Goal: Task Accomplishment & Management: Complete application form

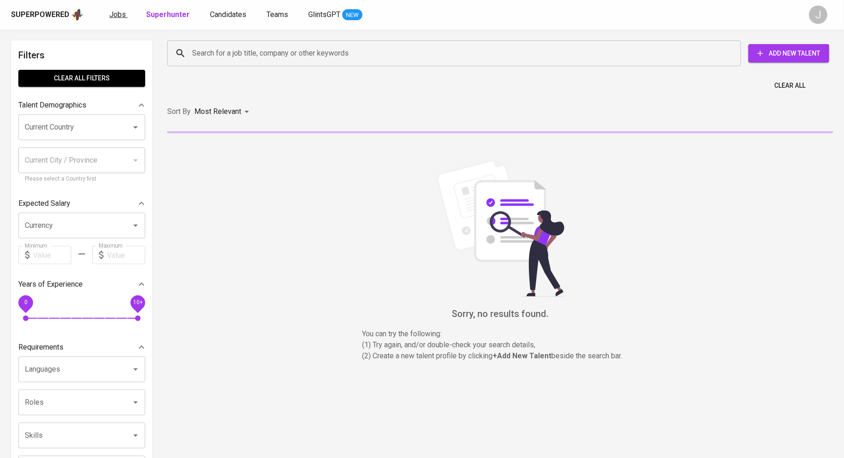
click at [118, 14] on span "Jobs" at bounding box center [117, 14] width 17 height 9
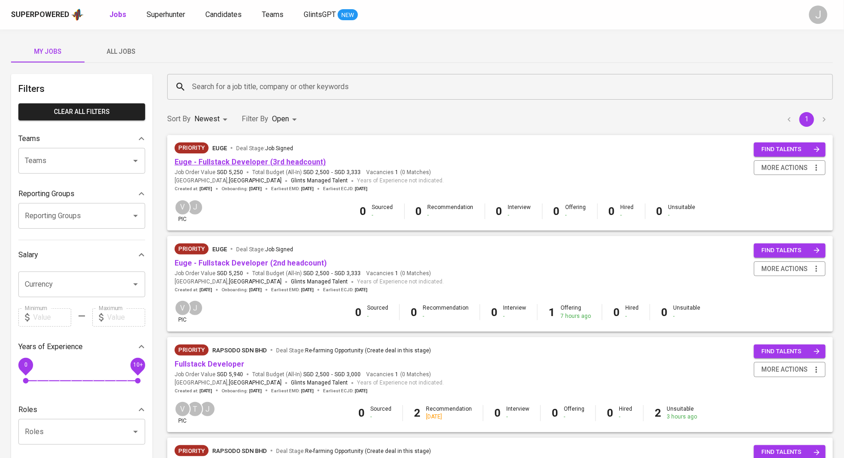
click at [231, 163] on link "Euge - Fullstack Developer (3rd headcount)" at bounding box center [249, 162] width 151 height 9
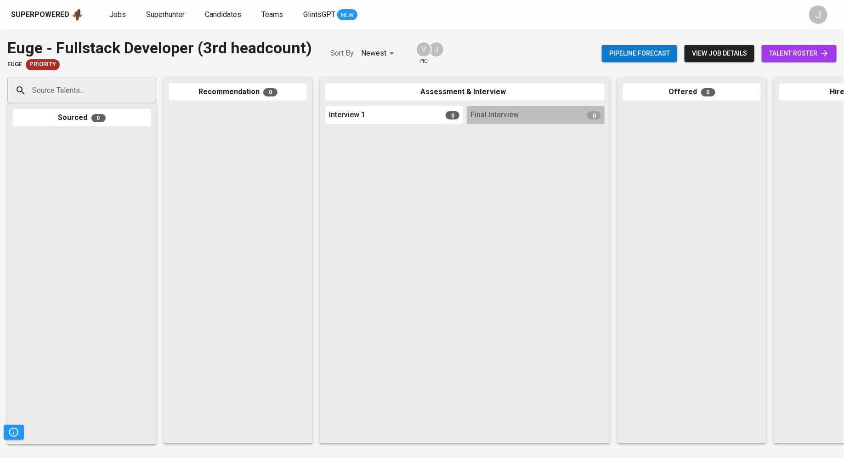
click at [98, 90] on input "Source Talents..." at bounding box center [78, 90] width 96 height 17
paste input "wayney0331@gmail.com"
type input "wayney0331@gmail.com"
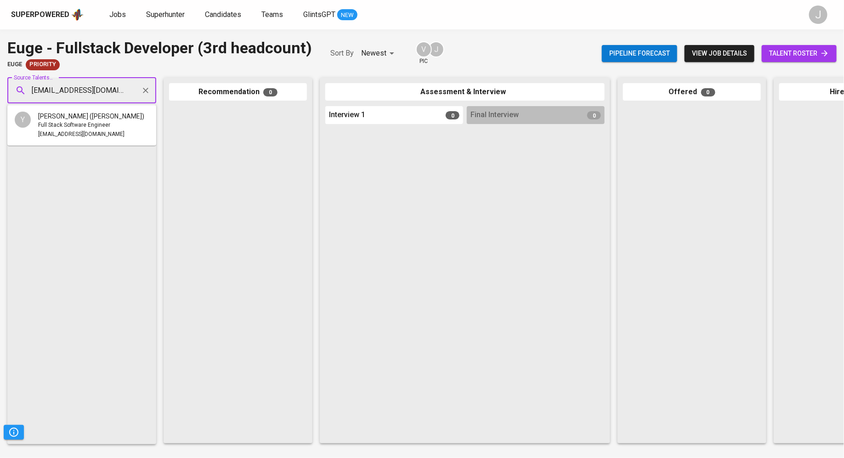
click at [103, 112] on span "YONG MING WEI (WAYNEY)" at bounding box center [91, 116] width 106 height 9
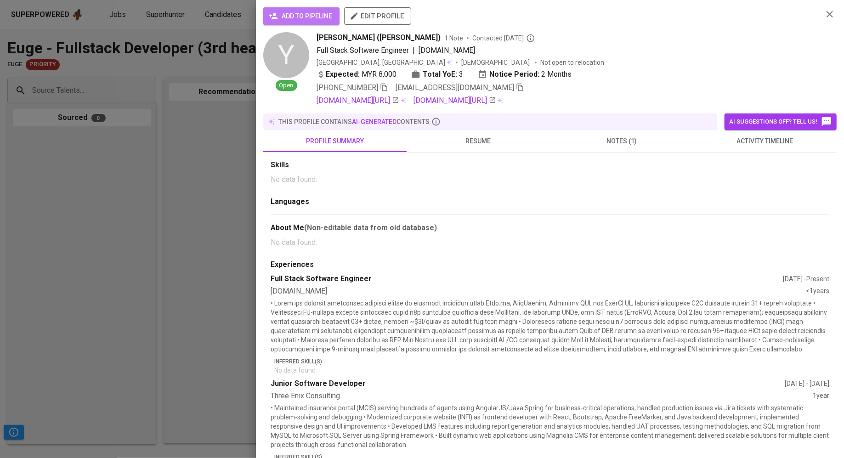
click at [288, 19] on span "add to pipeline" at bounding box center [301, 16] width 62 height 11
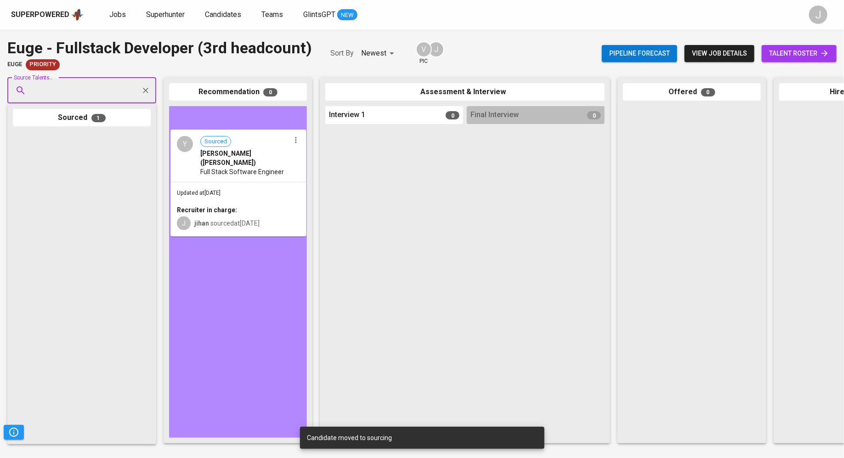
drag, startPoint x: 81, startPoint y: 194, endPoint x: 249, endPoint y: 186, distance: 168.3
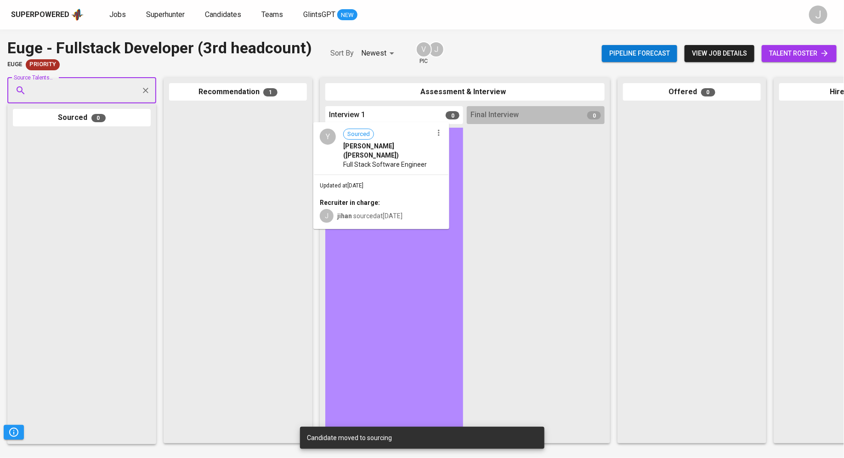
drag, startPoint x: 249, startPoint y: 186, endPoint x: 398, endPoint y: 197, distance: 149.3
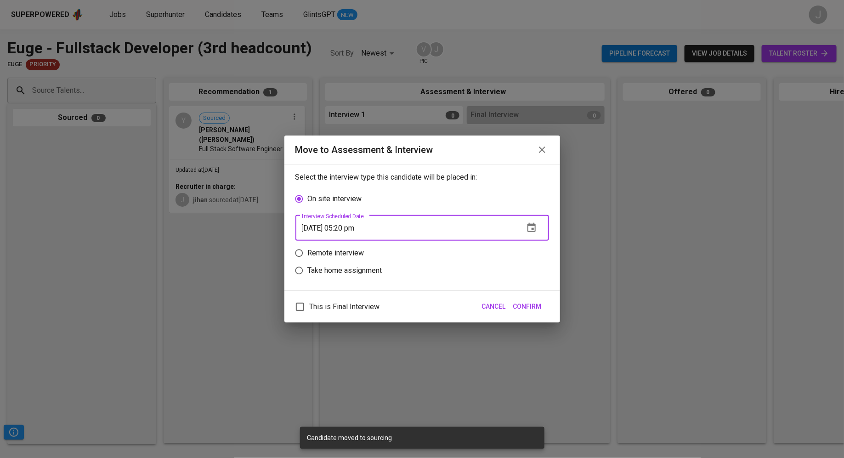
click at [423, 225] on input "10/06/2025 05:20 pm" at bounding box center [405, 228] width 221 height 26
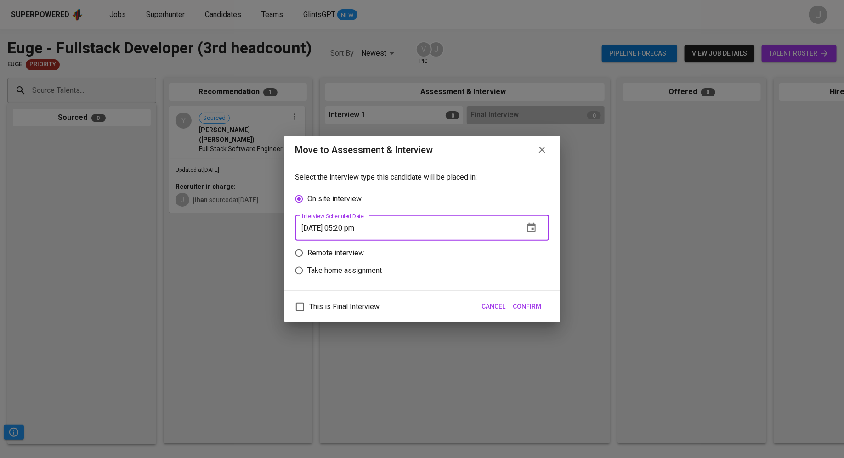
click at [497, 231] on input "10/06/2025 05:20 pm" at bounding box center [405, 228] width 221 height 26
click at [349, 229] on input "10/06/2025 05:20 pm" at bounding box center [405, 228] width 221 height 26
type input "10/06/2025 04:21 pm"
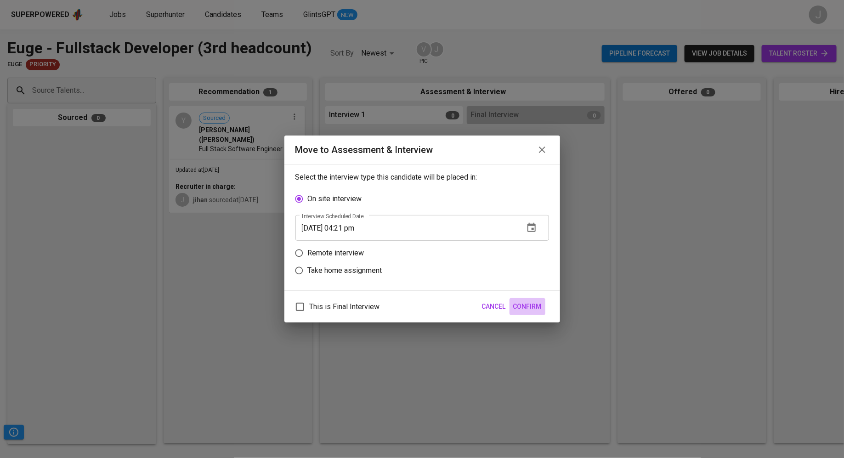
click at [518, 306] on span "Confirm" at bounding box center [527, 306] width 28 height 11
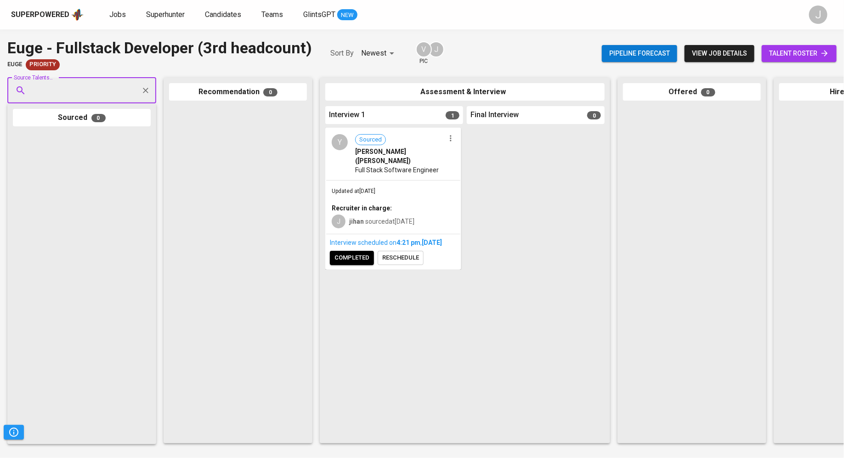
click at [367, 266] on div "Interview scheduled on 4:21 PM , Oct 06, 2025 completed reschedule" at bounding box center [393, 251] width 134 height 34
click at [360, 258] on span "completed" at bounding box center [351, 258] width 35 height 11
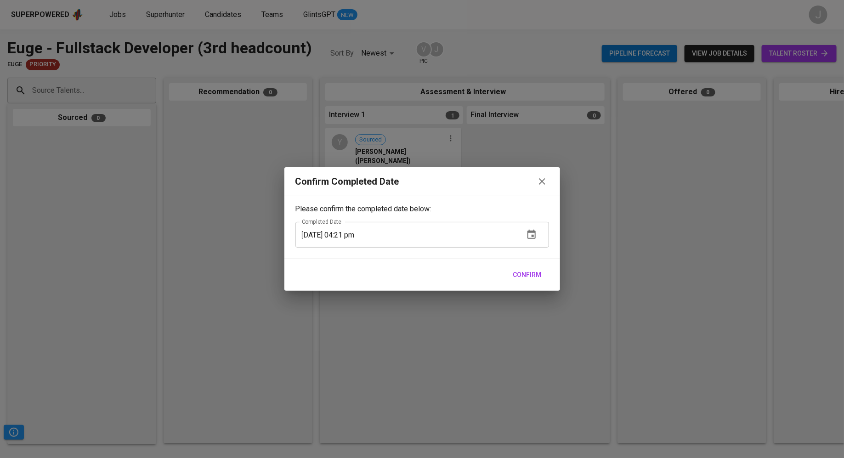
click at [539, 278] on span "Confirm" at bounding box center [527, 274] width 28 height 11
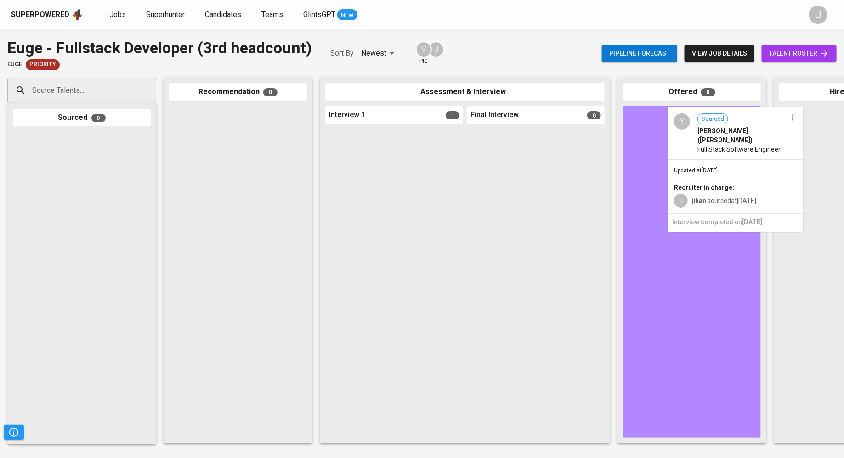
drag, startPoint x: 416, startPoint y: 199, endPoint x: 746, endPoint y: 180, distance: 330.8
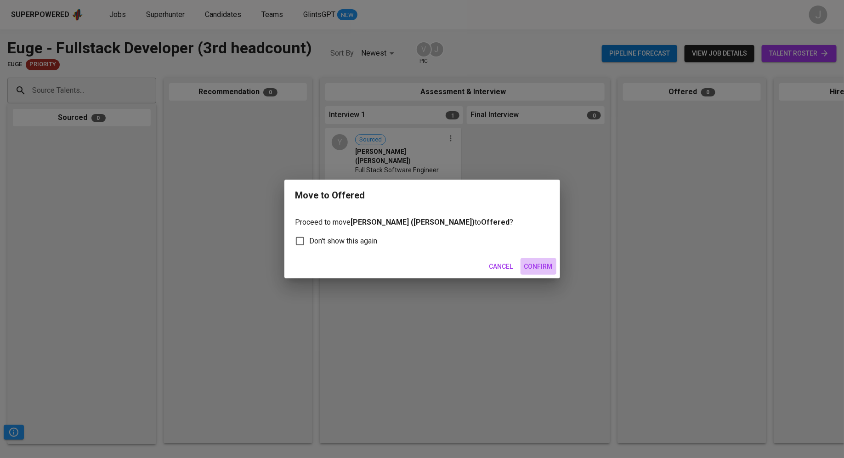
click at [543, 266] on span "Confirm" at bounding box center [538, 266] width 28 height 11
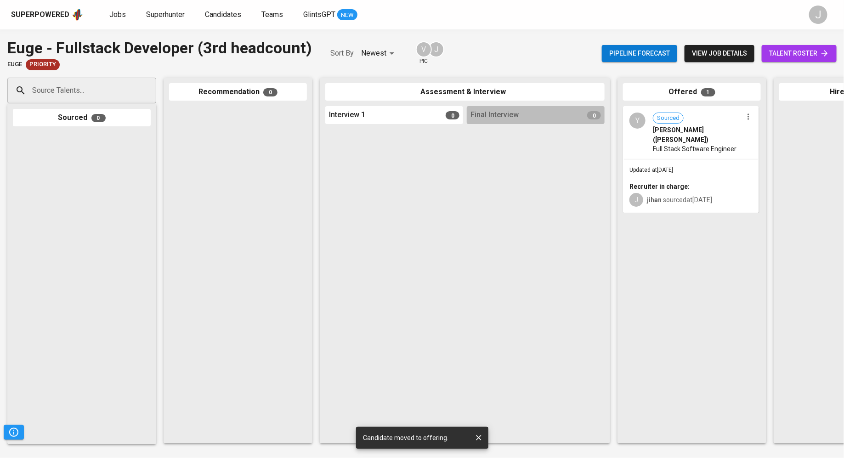
click at [242, 130] on div at bounding box center [238, 272] width 138 height 332
click at [113, 13] on span "Jobs" at bounding box center [117, 14] width 17 height 9
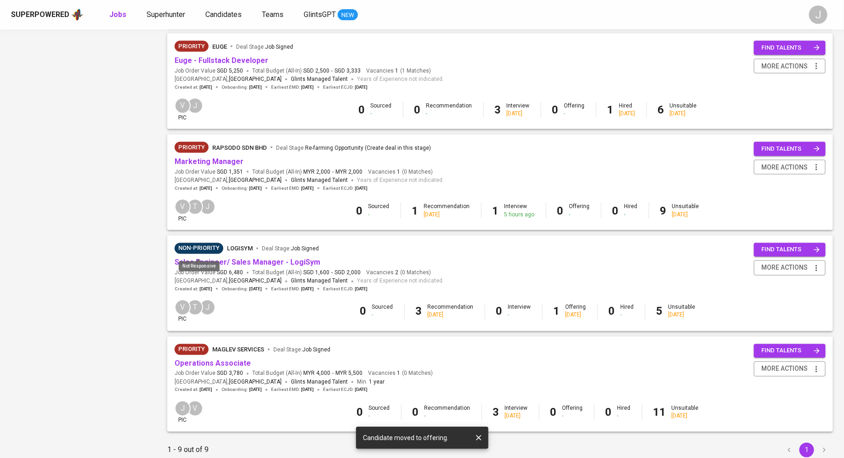
scroll to position [642, 0]
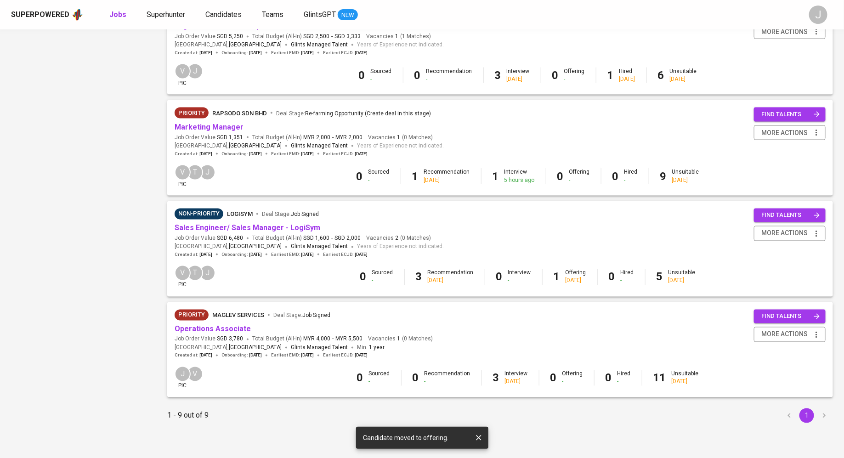
click at [478, 434] on icon "button" at bounding box center [478, 437] width 9 height 9
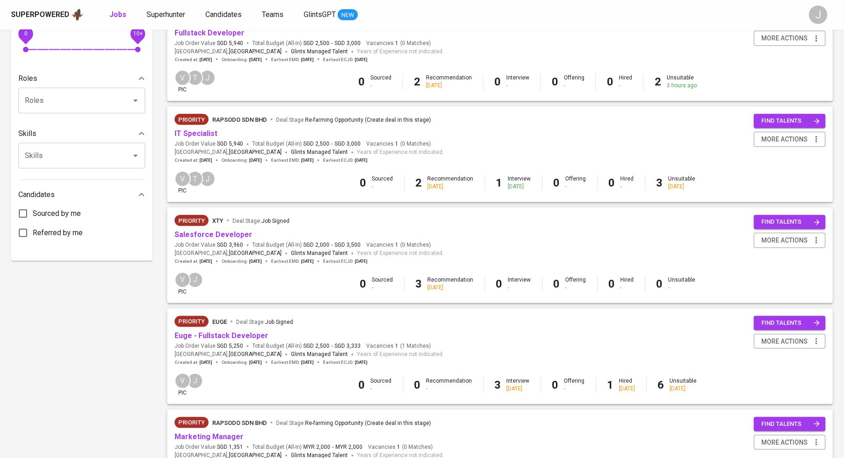
scroll to position [0, 0]
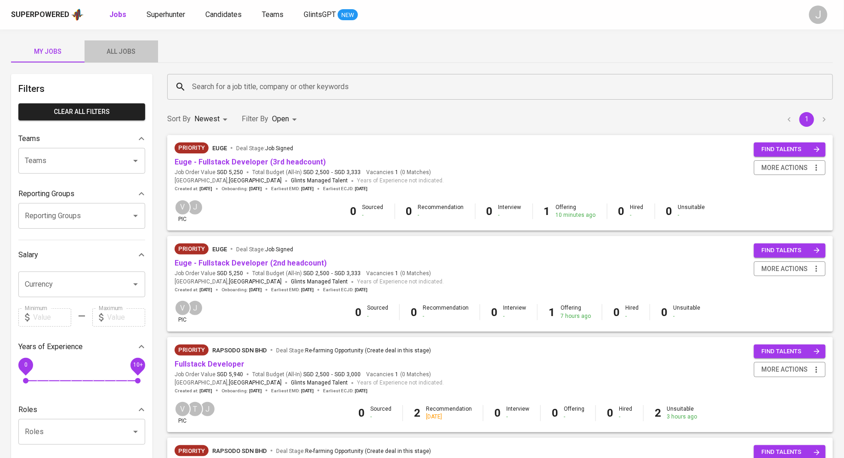
click at [116, 51] on span "All Jobs" at bounding box center [121, 51] width 62 height 11
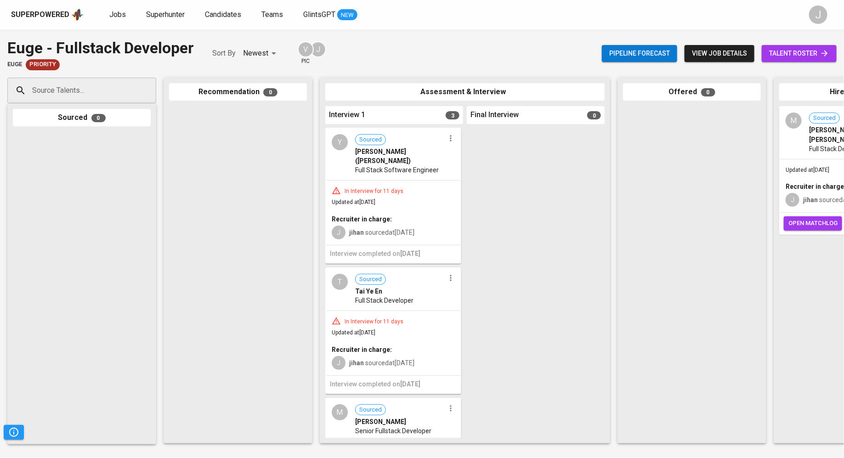
click at [394, 167] on div "Y Sourced YONG MING WEI (WAYNEY) Full Stack Software Engineer" at bounding box center [393, 154] width 134 height 51
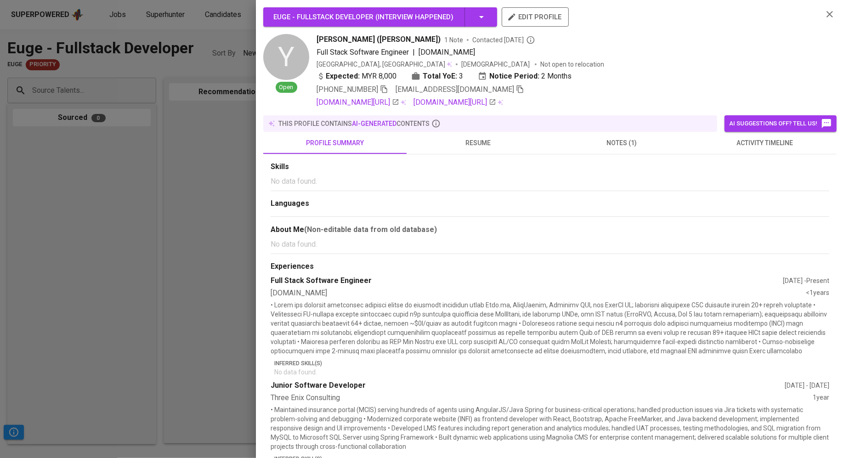
click at [516, 88] on icon "button" at bounding box center [520, 89] width 8 height 8
click at [95, 171] on div at bounding box center [422, 229] width 844 height 458
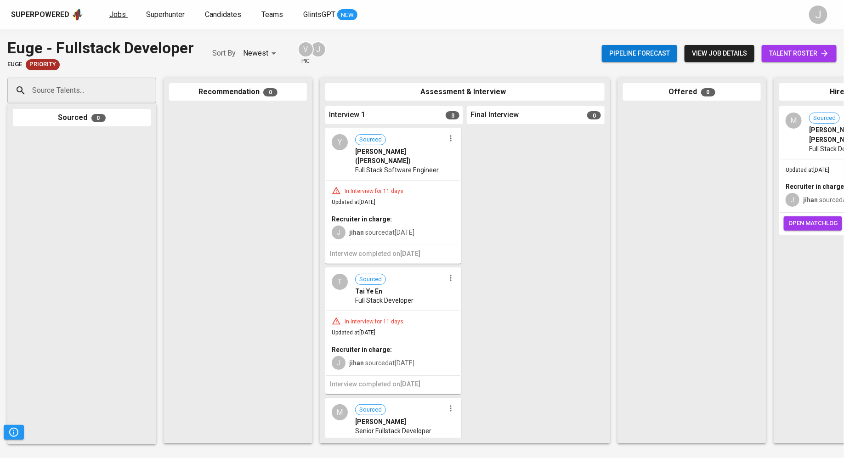
click at [109, 13] on span "Jobs" at bounding box center [117, 14] width 17 height 9
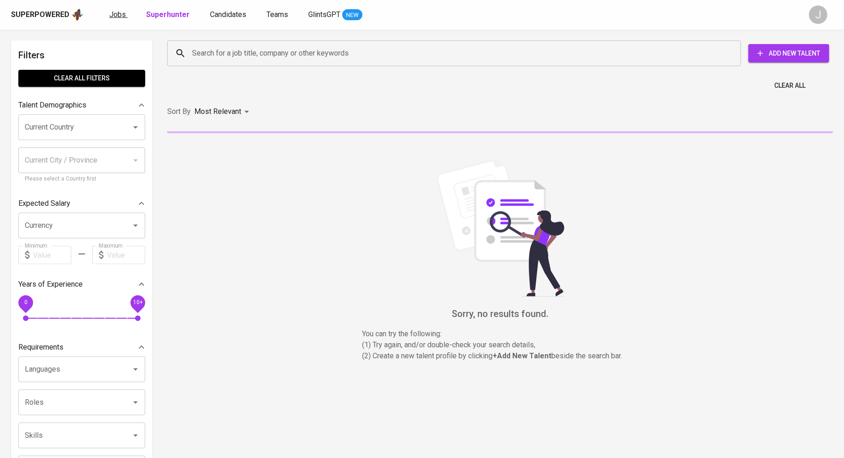
click at [116, 14] on span "Jobs" at bounding box center [117, 14] width 17 height 9
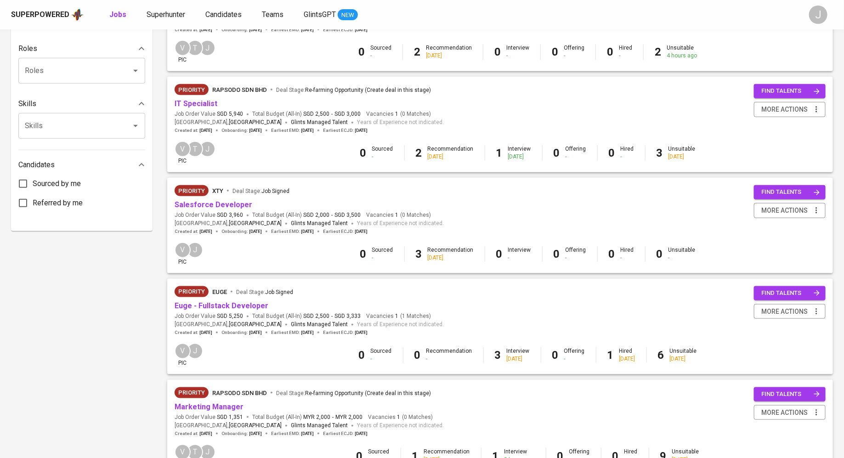
scroll to position [362, 0]
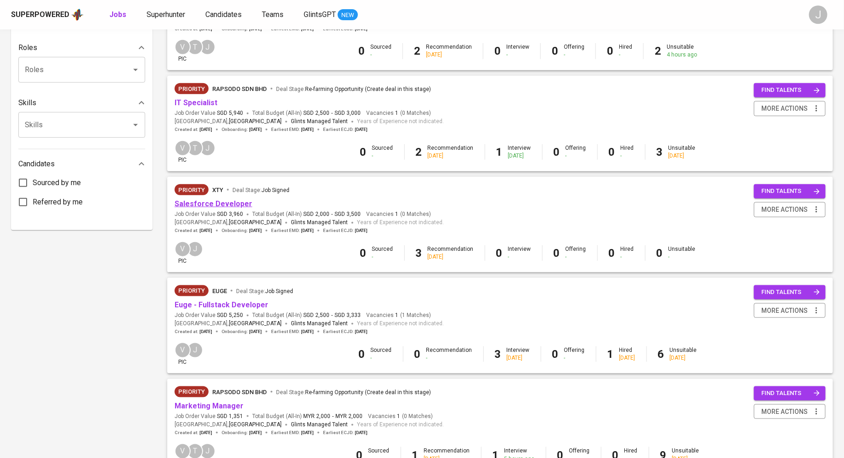
click at [214, 203] on link "Salesforce Developer" at bounding box center [213, 203] width 78 height 9
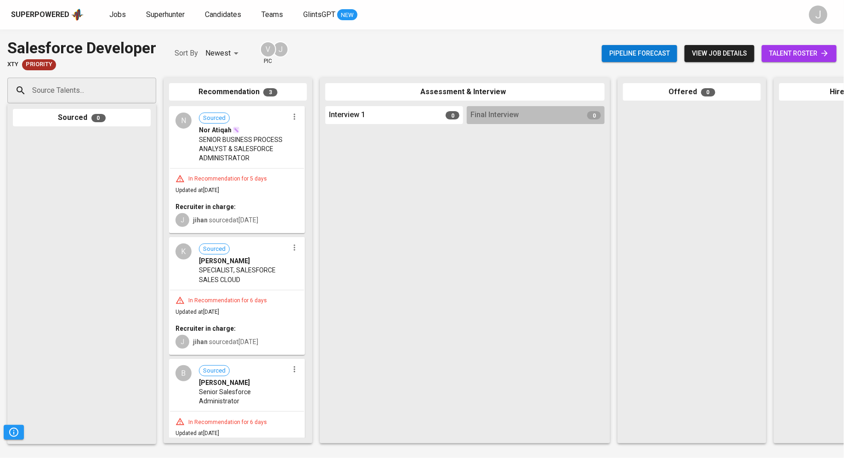
scroll to position [49, 0]
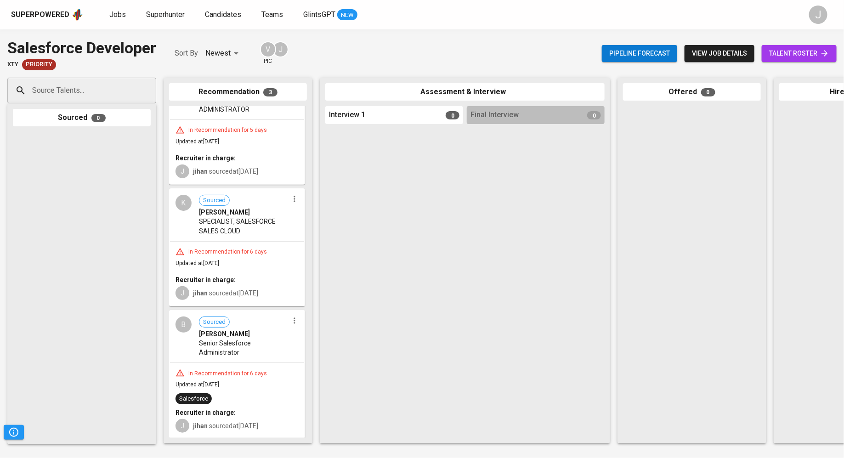
click at [224, 370] on div "In Recommendation for 6 days" at bounding box center [228, 374] width 86 height 8
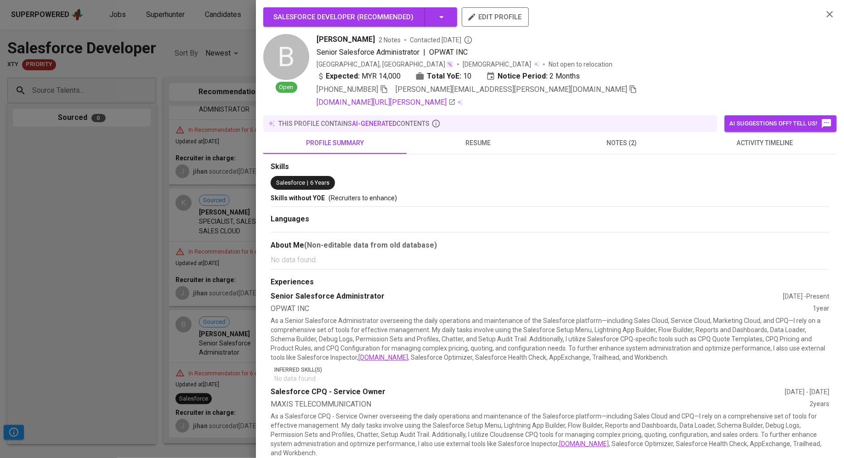
click at [630, 89] on icon "button" at bounding box center [633, 89] width 6 height 8
click at [158, 152] on div at bounding box center [422, 229] width 844 height 458
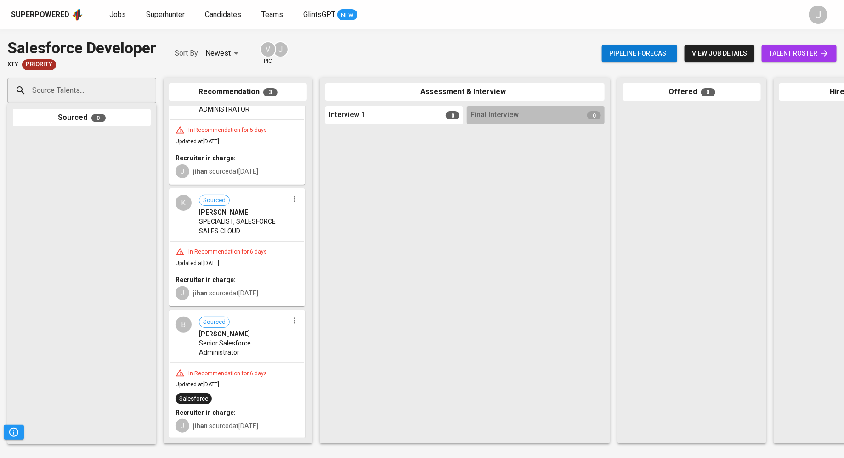
click at [157, 21] on div "Superpowered Jobs Superhunter Candidates Teams GlintsGPT NEW" at bounding box center [407, 15] width 792 height 14
click at [159, 7] on div "Superpowered Jobs Superhunter Candidates Teams GlintsGPT NEW J" at bounding box center [422, 14] width 844 height 29
click at [164, 14] on span "Superhunter" at bounding box center [165, 14] width 39 height 9
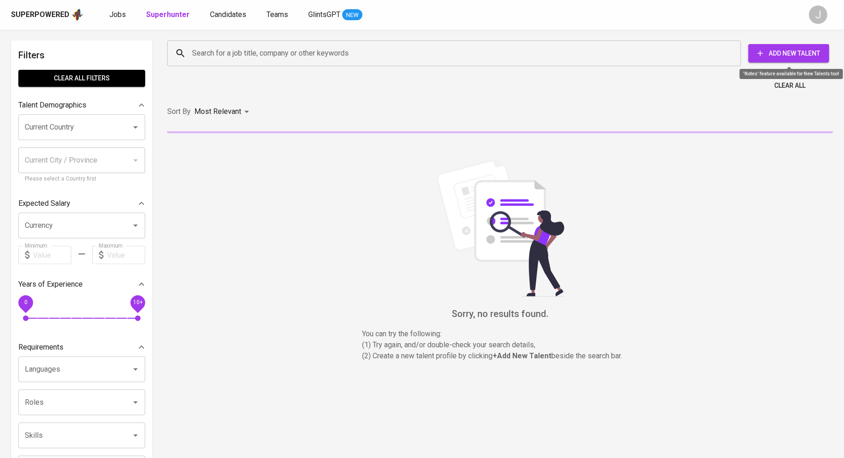
click at [794, 50] on span "Add New Talent" at bounding box center [788, 53] width 66 height 11
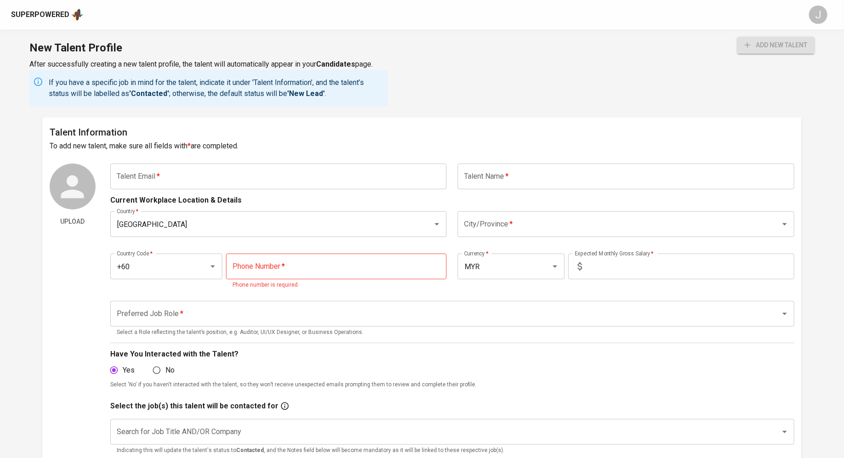
click at [232, 177] on input "text" at bounding box center [278, 176] width 337 height 26
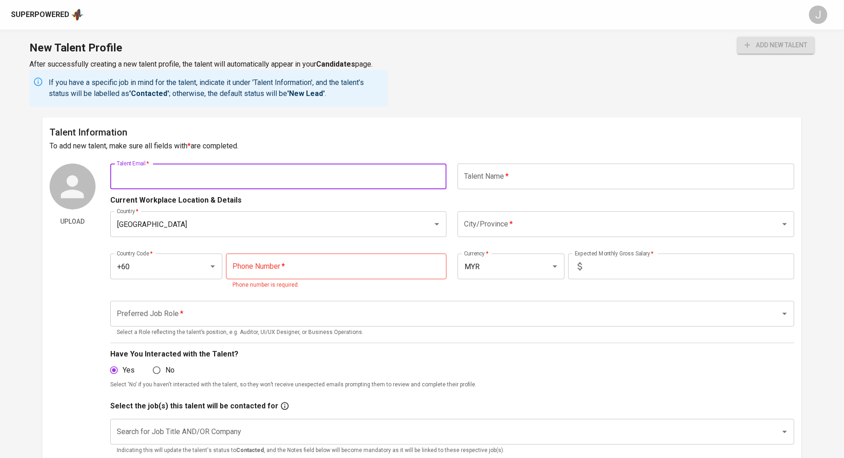
paste input "[EMAIL_ADDRESS][DOMAIN_NAME]"
type input "[EMAIL_ADDRESS][DOMAIN_NAME]"
click at [514, 151] on h6 "To add new talent, make sure all fields with * are completed." at bounding box center [422, 146] width 744 height 13
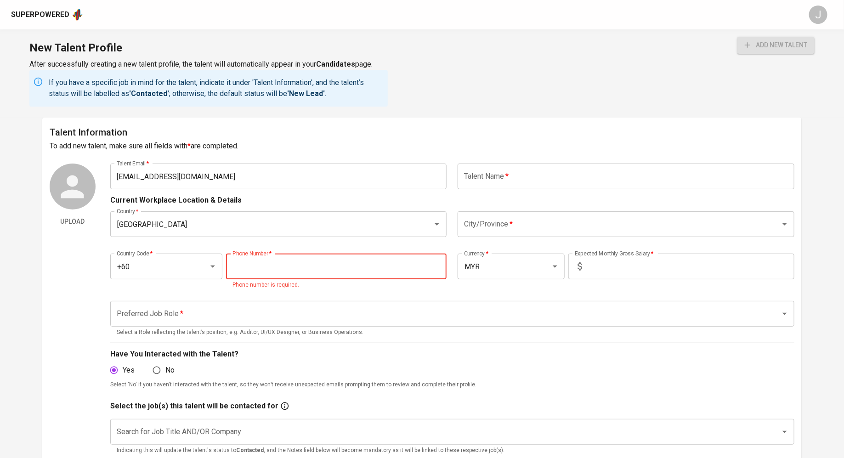
click at [349, 269] on input "tel" at bounding box center [336, 266] width 220 height 26
paste input "[PHONE_NUMBER]"
type input "[PHONE_NUMBER]"
click at [509, 169] on input "text" at bounding box center [625, 176] width 337 height 26
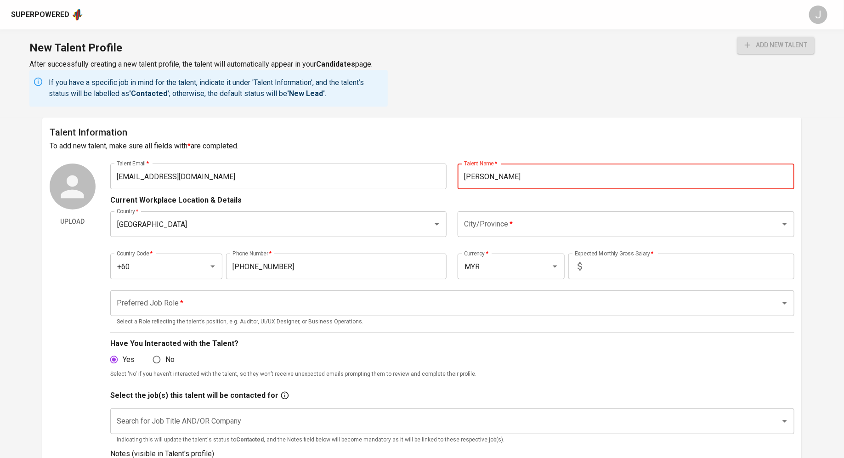
type input "[PERSON_NAME]"
click at [484, 231] on input "City/Province   *" at bounding box center [613, 223] width 303 height 17
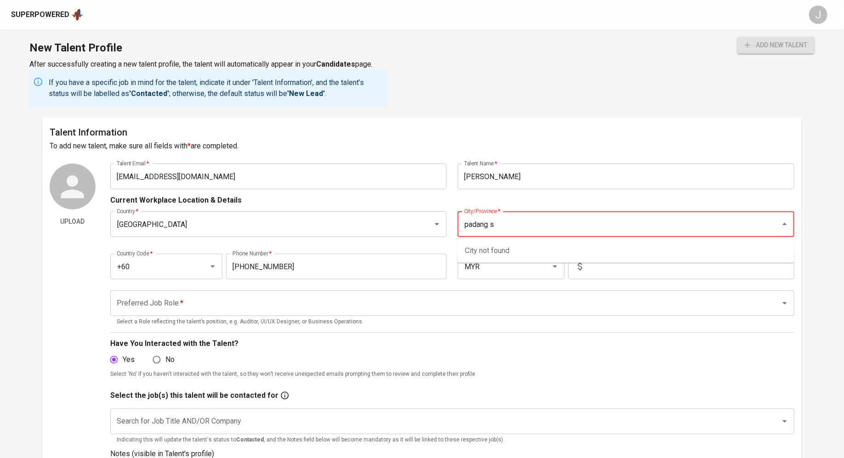
type input "padang se"
click at [477, 249] on li "[GEOGRAPHIC_DATA]" at bounding box center [625, 250] width 337 height 17
type input "[GEOGRAPHIC_DATA]"
click at [594, 268] on input "text" at bounding box center [689, 266] width 208 height 26
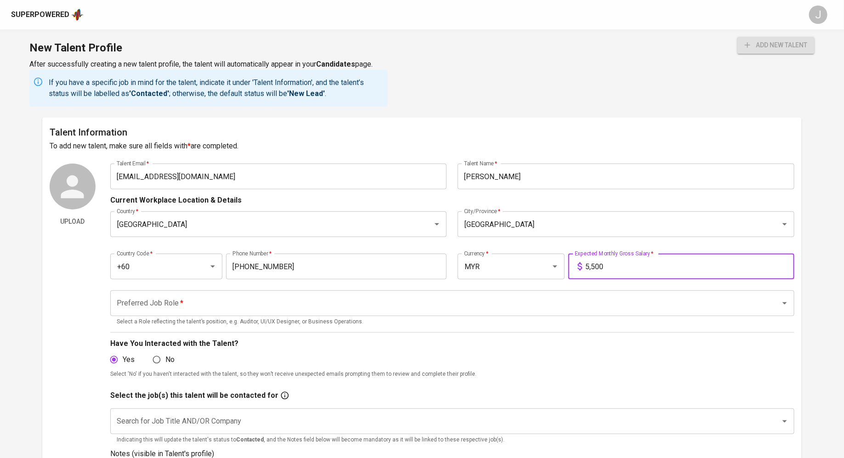
type input "5,500"
click at [242, 295] on input "Preferred Job Role   *" at bounding box center [439, 302] width 650 height 17
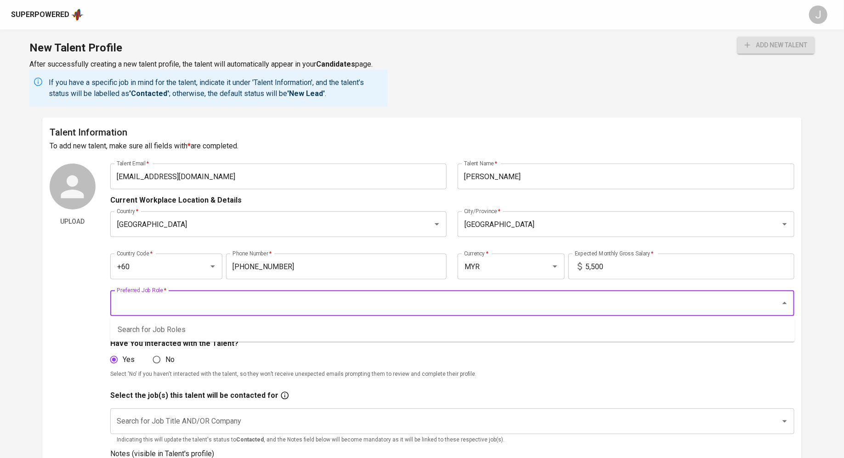
type input "a"
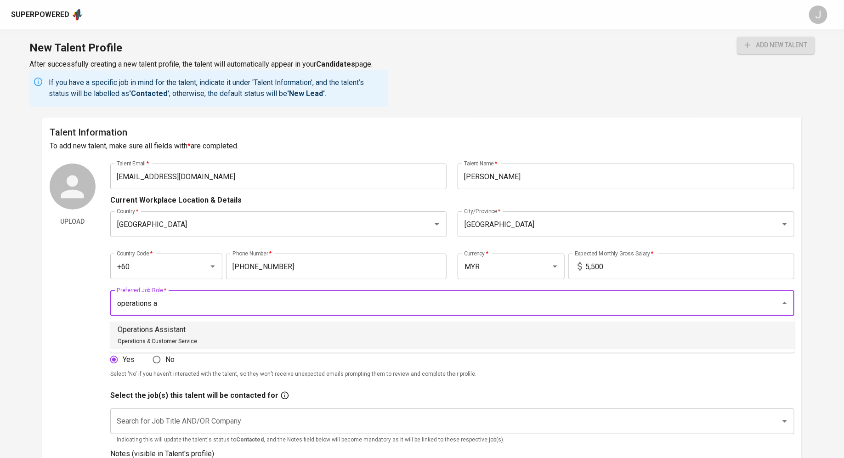
click at [160, 345] on div "Operations Assistant Operations & Customer Service" at bounding box center [157, 335] width 79 height 22
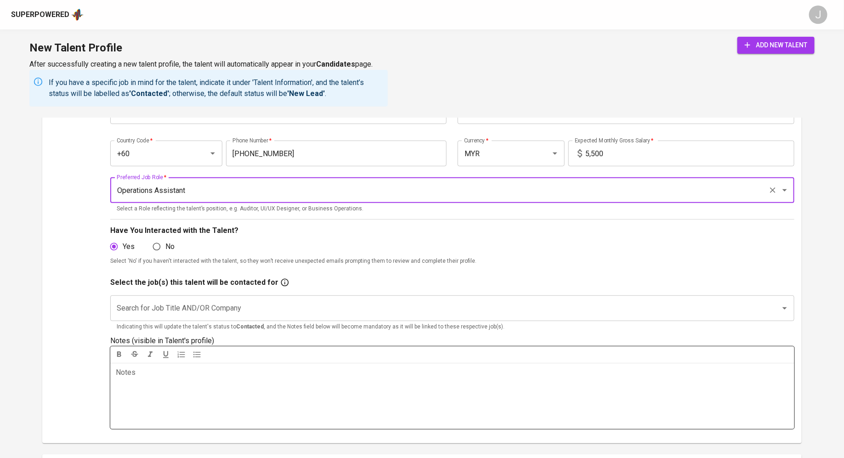
scroll to position [144, 0]
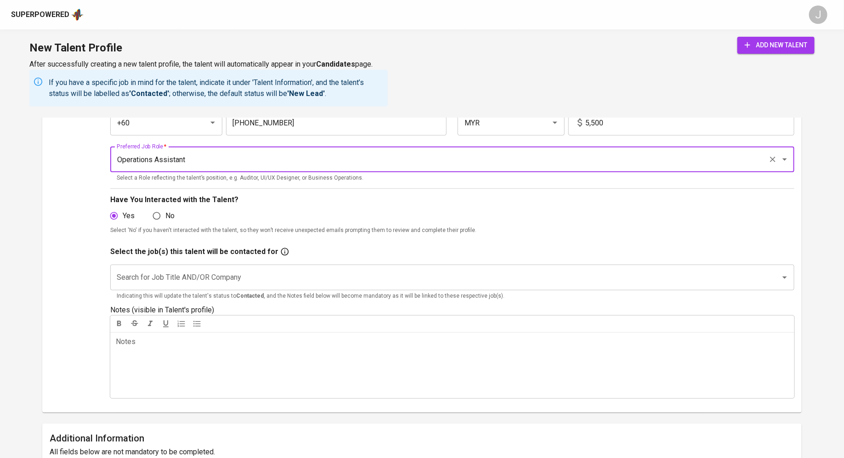
type input "Operations Assistant"
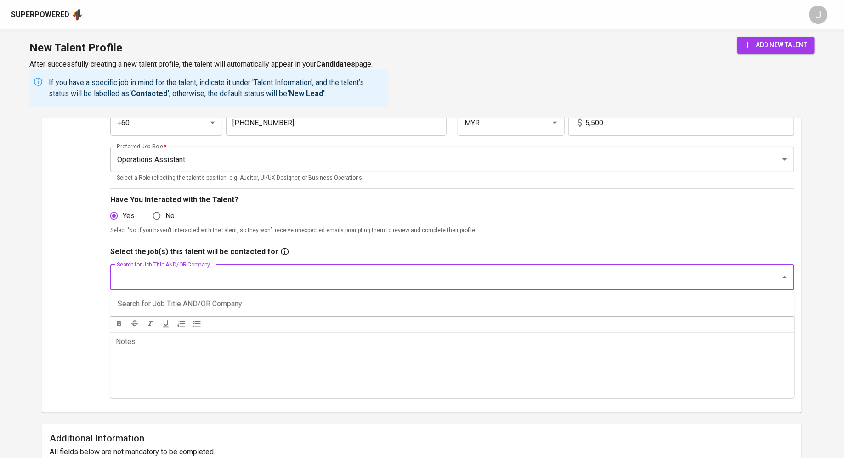
click at [175, 280] on input "Search for Job Title AND/OR Company" at bounding box center [439, 277] width 650 height 17
type input "maglev"
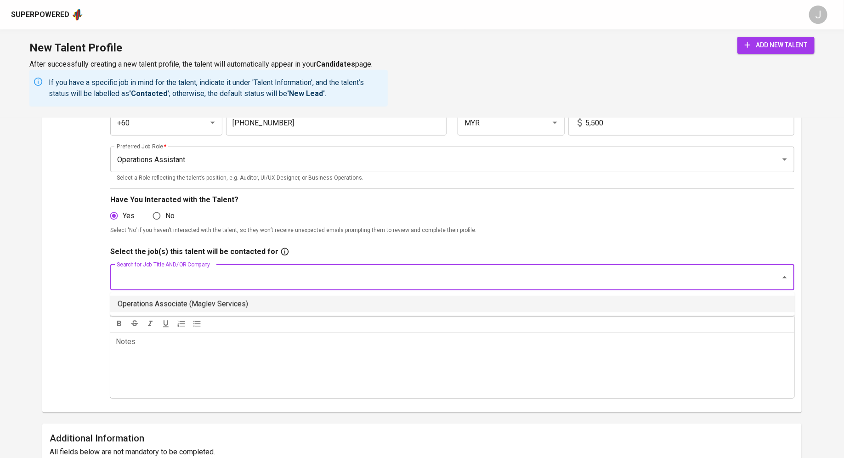
click at [189, 304] on li "Operations Associate (Maglev Services)" at bounding box center [452, 304] width 684 height 17
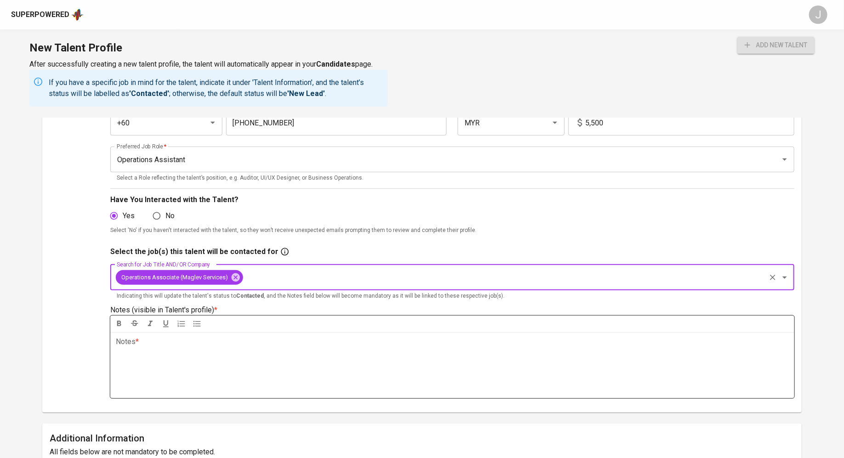
click at [197, 348] on div "Notes * ﻿" at bounding box center [452, 365] width 684 height 66
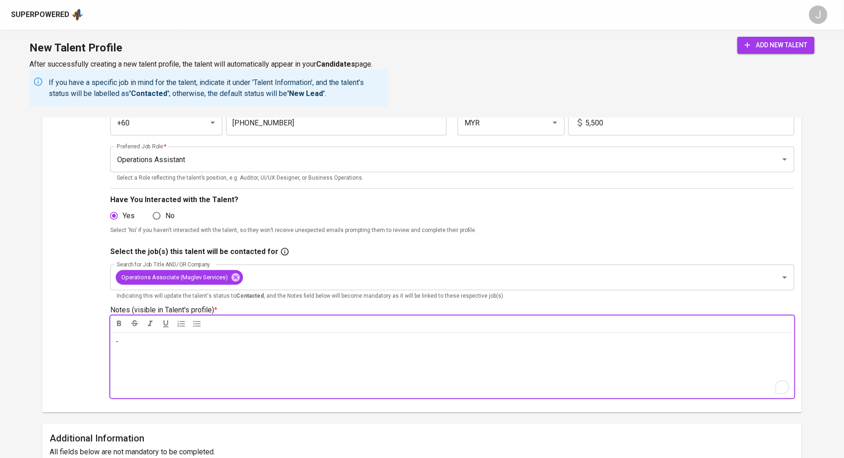
scroll to position [0, 0]
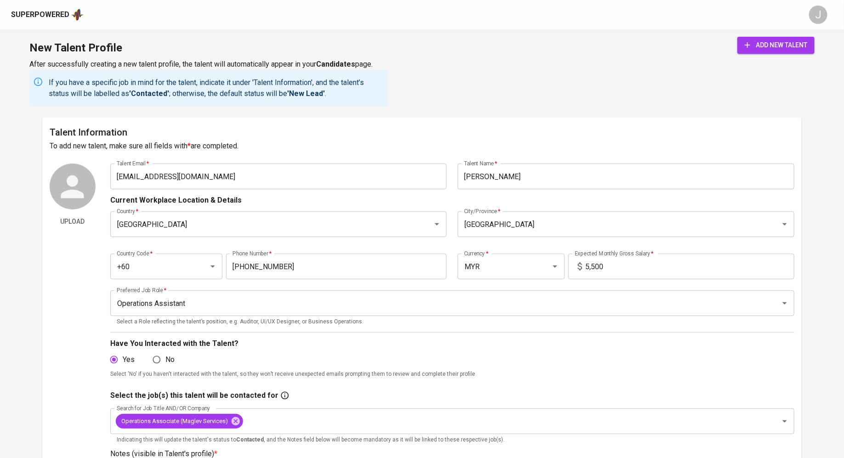
click at [769, 43] on span "add new talent" at bounding box center [775, 44] width 62 height 11
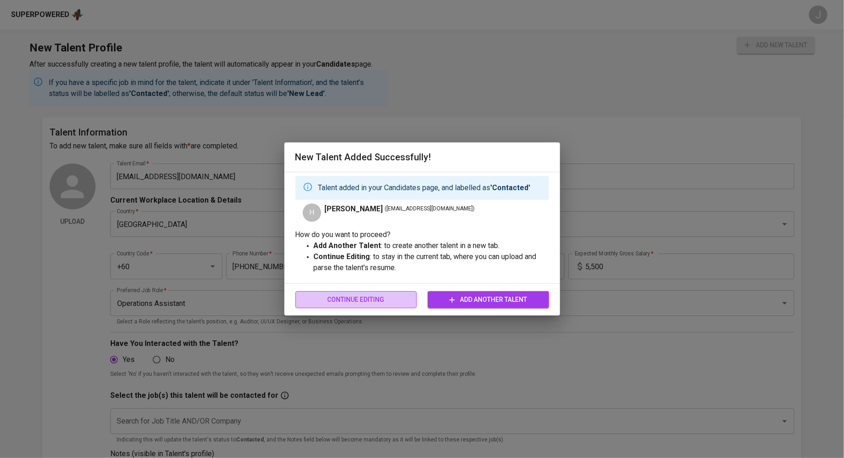
click at [367, 305] on button "Continue Editing" at bounding box center [355, 299] width 121 height 17
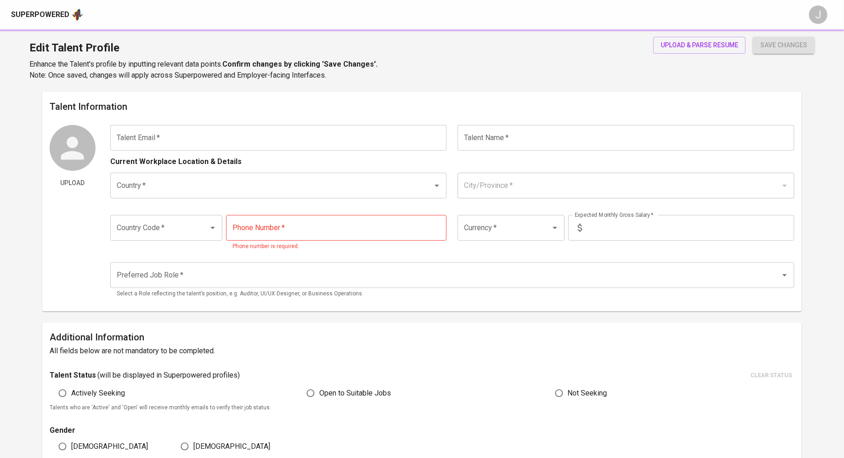
type input "[EMAIL_ADDRESS][DOMAIN_NAME]"
type input "[PERSON_NAME]"
type input "[GEOGRAPHIC_DATA]"
type input "+60"
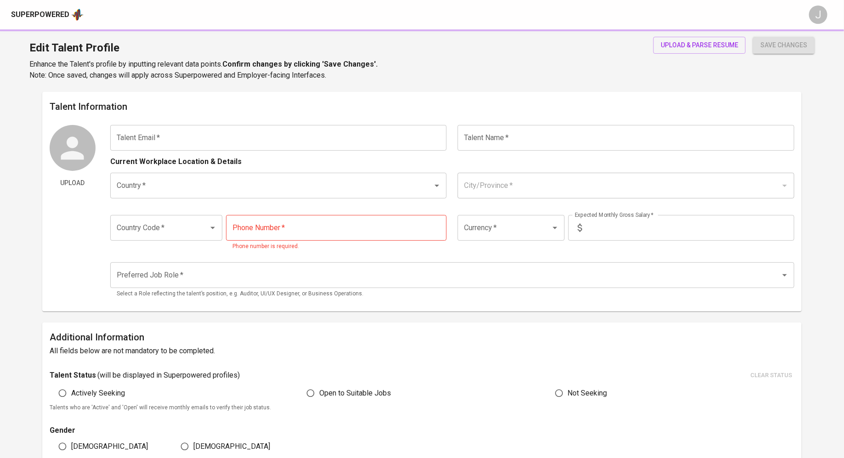
type input "[PHONE_NUMBER]"
type input "MYR"
type input "5,500"
type input "Operations Assistant"
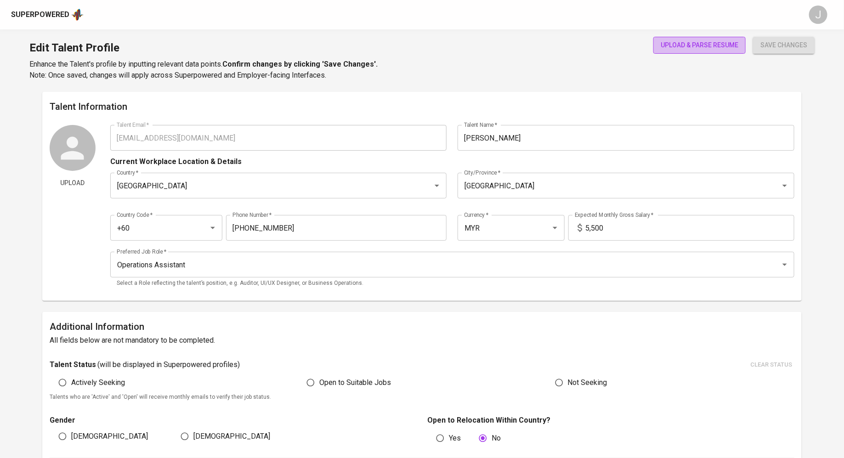
click at [693, 39] on span "upload & parse resume" at bounding box center [699, 44] width 78 height 11
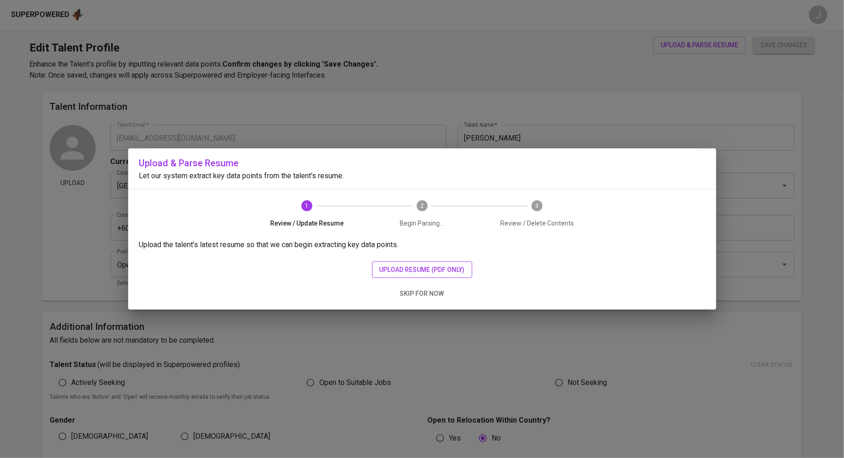
click at [438, 270] on span "upload resume (pdf only)" at bounding box center [421, 269] width 85 height 11
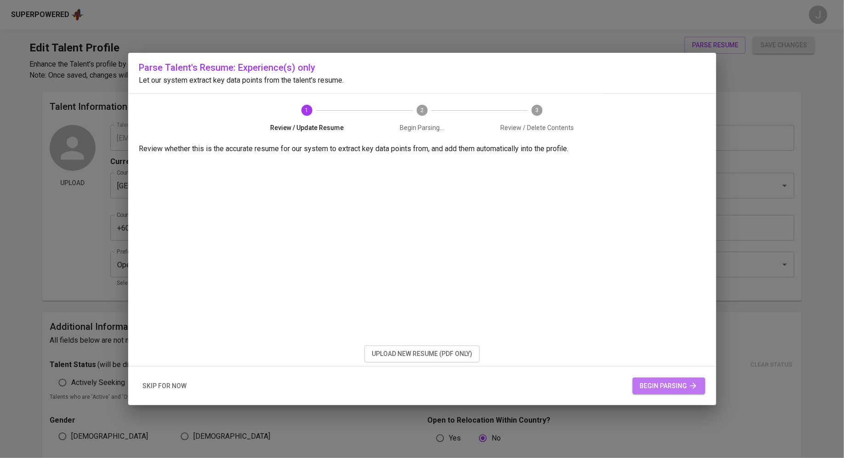
click at [674, 387] on span "begin parsing" at bounding box center [669, 385] width 58 height 11
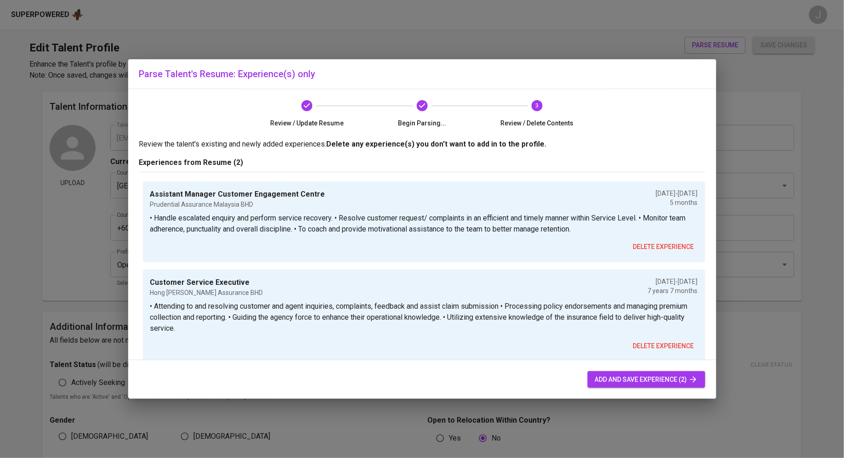
click at [615, 377] on span "add and save experience (2)" at bounding box center [646, 379] width 103 height 11
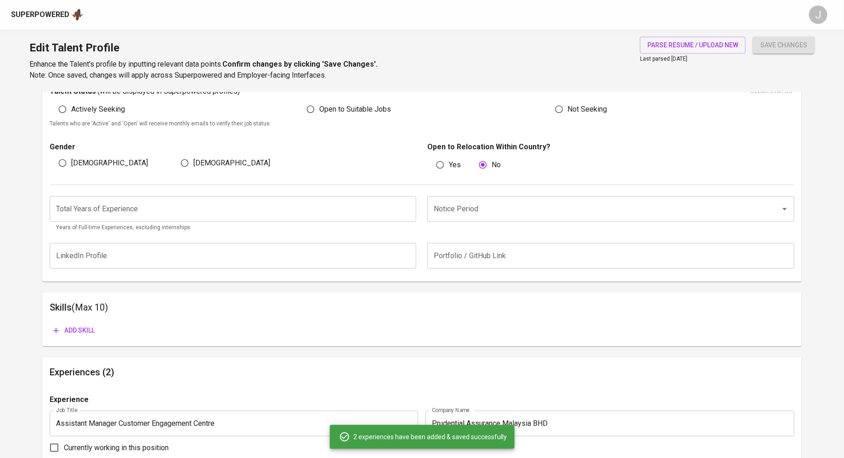
scroll to position [273, 0]
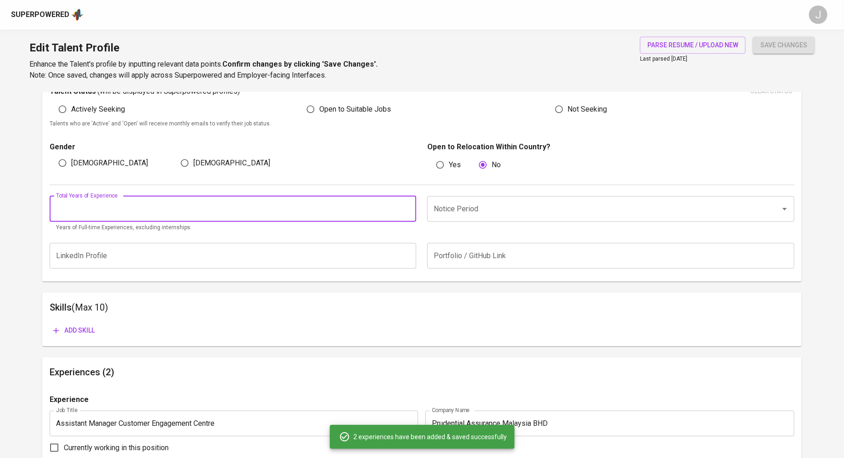
click at [353, 214] on input "number" at bounding box center [233, 209] width 367 height 26
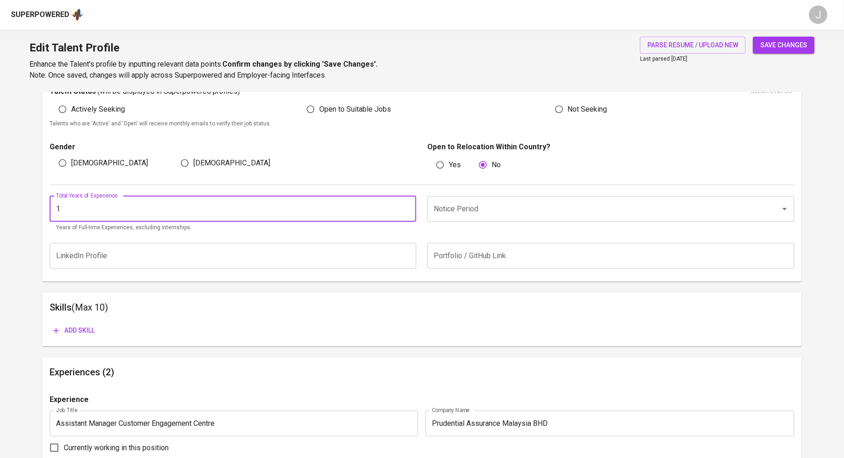
type input "1"
click at [404, 207] on input "1" at bounding box center [233, 209] width 367 height 26
click at [374, 207] on input "1" at bounding box center [233, 209] width 367 height 26
click at [361, 210] on input "1" at bounding box center [233, 209] width 367 height 26
type input "8"
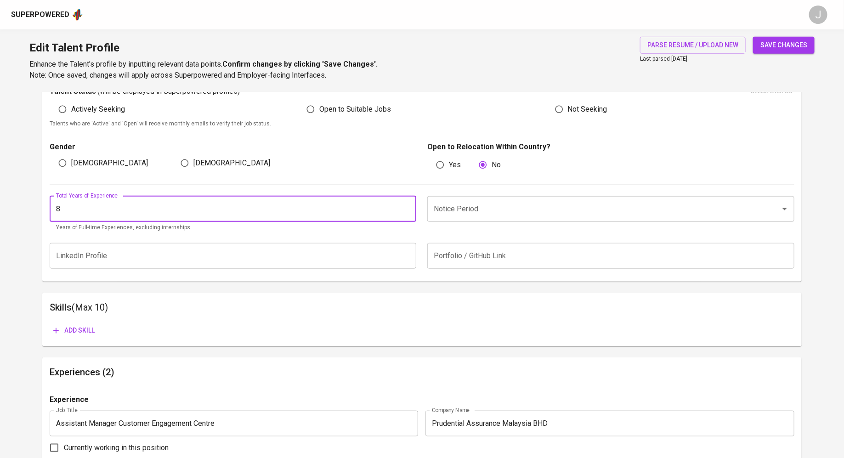
click at [518, 211] on input "Notice Period" at bounding box center [597, 208] width 333 height 17
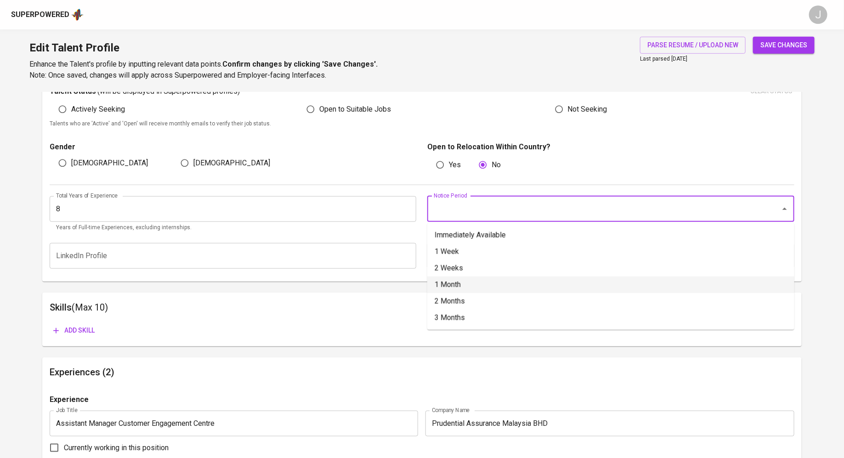
click at [451, 279] on li "1 Month" at bounding box center [610, 284] width 367 height 17
type input "1 Month"
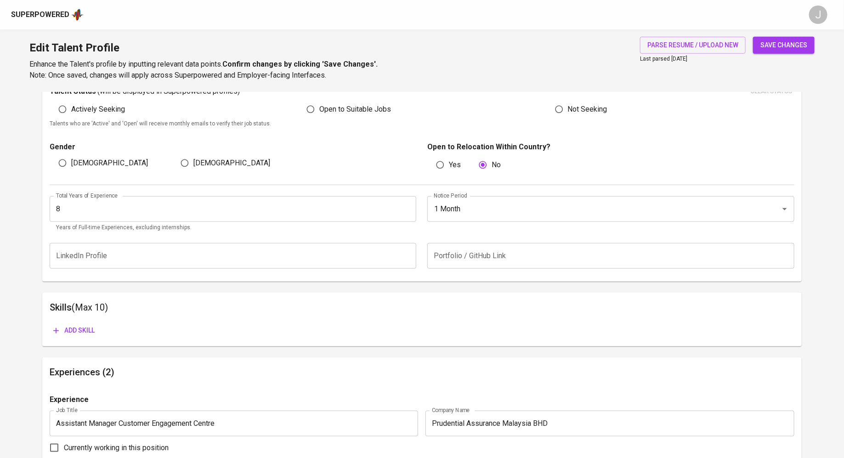
click at [289, 332] on div "Add skill" at bounding box center [422, 330] width 744 height 17
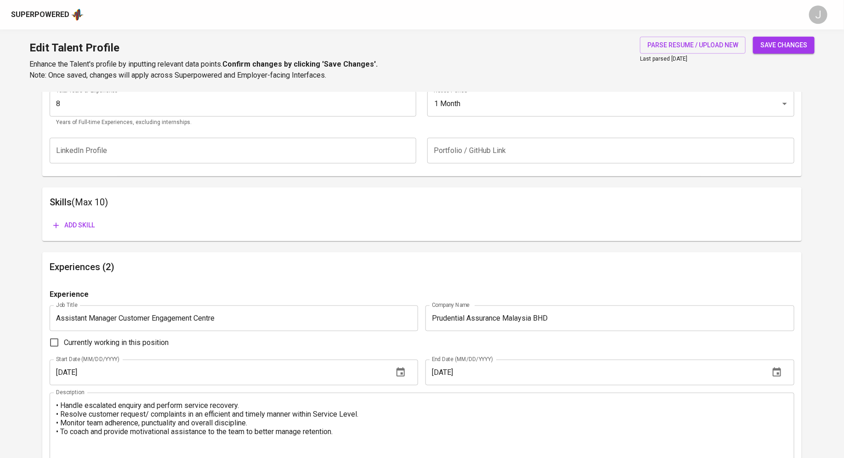
scroll to position [379, 0]
click at [783, 48] on span "save changes" at bounding box center [783, 44] width 47 height 11
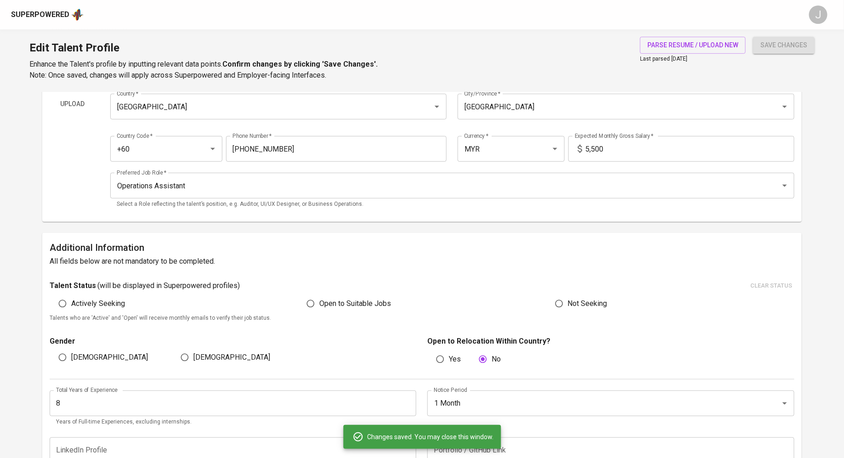
scroll to position [0, 0]
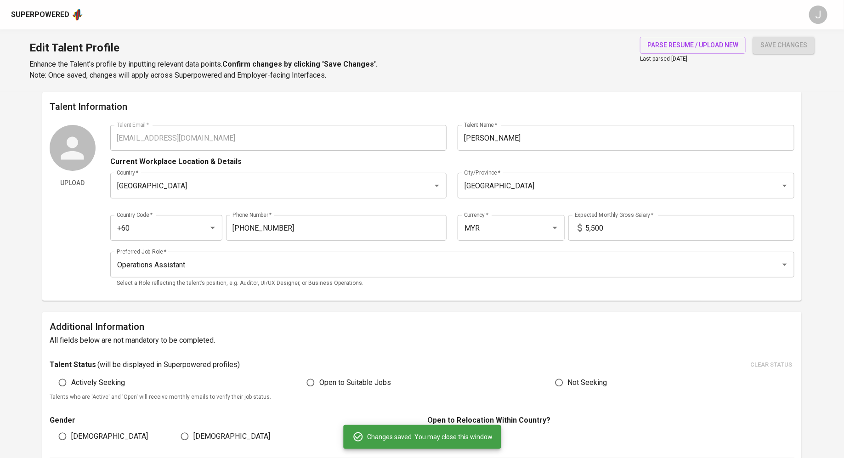
click at [54, 7] on div "Superpowered J" at bounding box center [422, 14] width 844 height 29
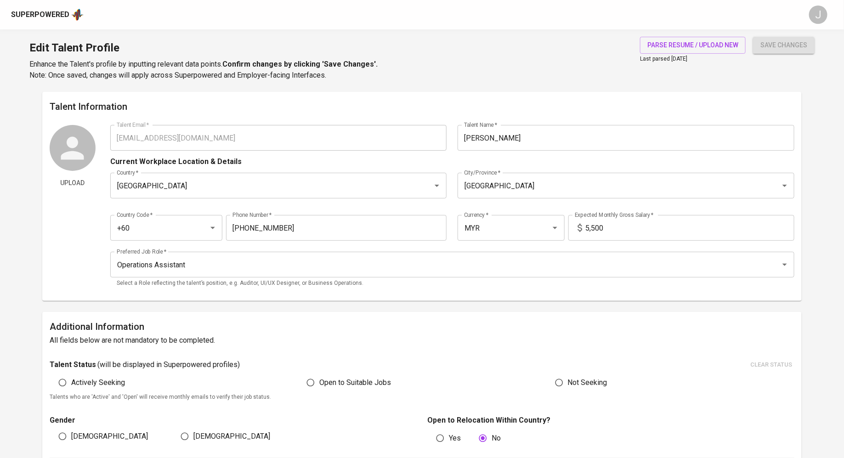
click at [52, 16] on div "Superpowered" at bounding box center [40, 15] width 58 height 11
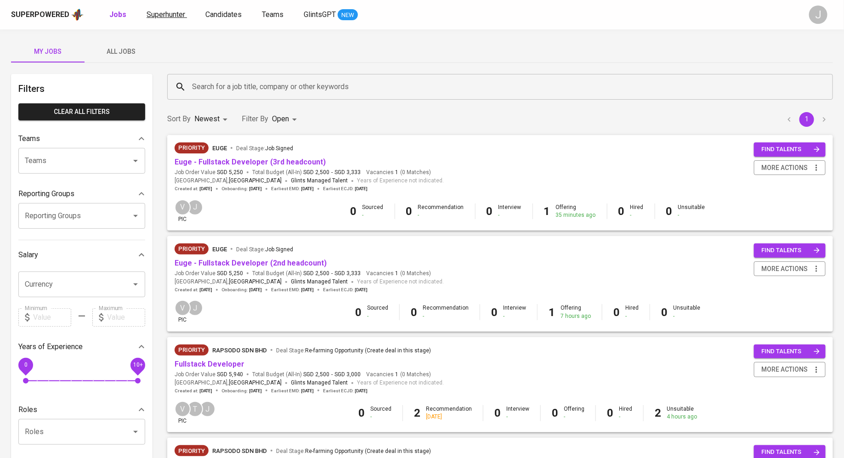
click at [169, 16] on span "Superhunter" at bounding box center [165, 14] width 39 height 9
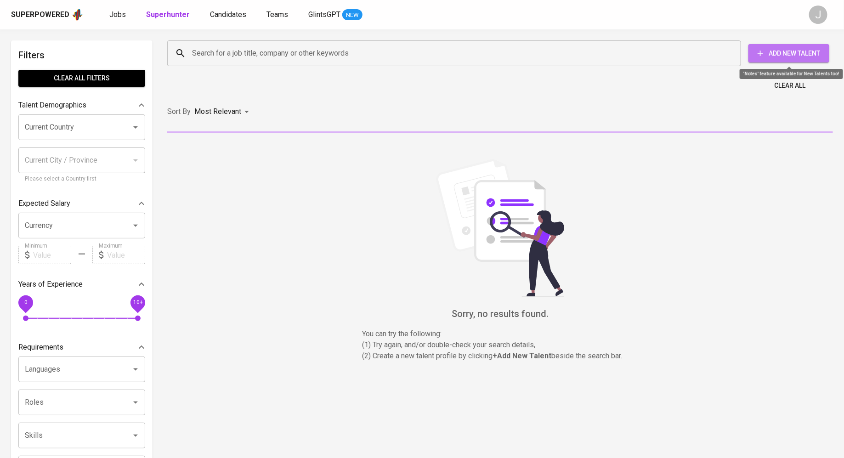
click at [783, 56] on span "Add New Talent" at bounding box center [788, 53] width 66 height 11
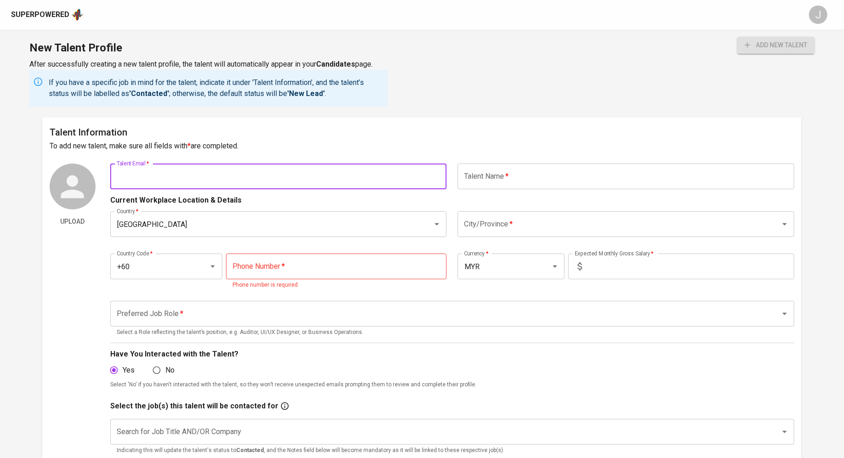
click at [281, 179] on input "text" at bounding box center [278, 176] width 337 height 26
paste input "[PHONE_NUMBER]"
type input "[PHONE_NUMBER]"
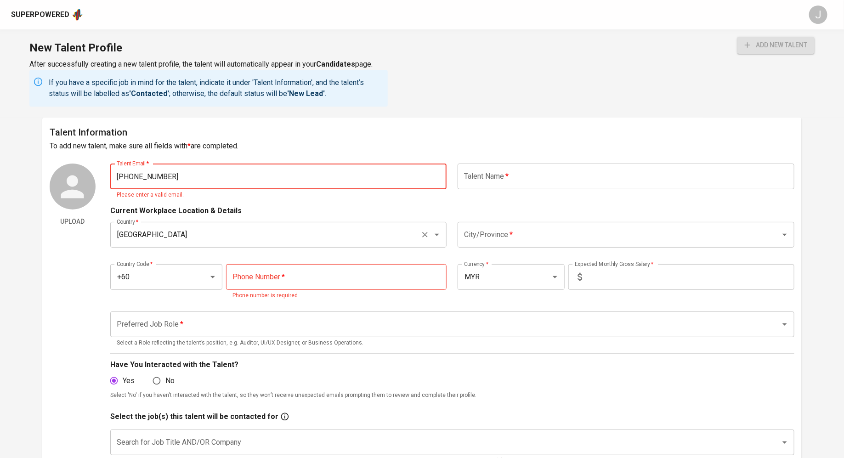
click at [324, 222] on div "Malaysia Country *" at bounding box center [278, 235] width 337 height 26
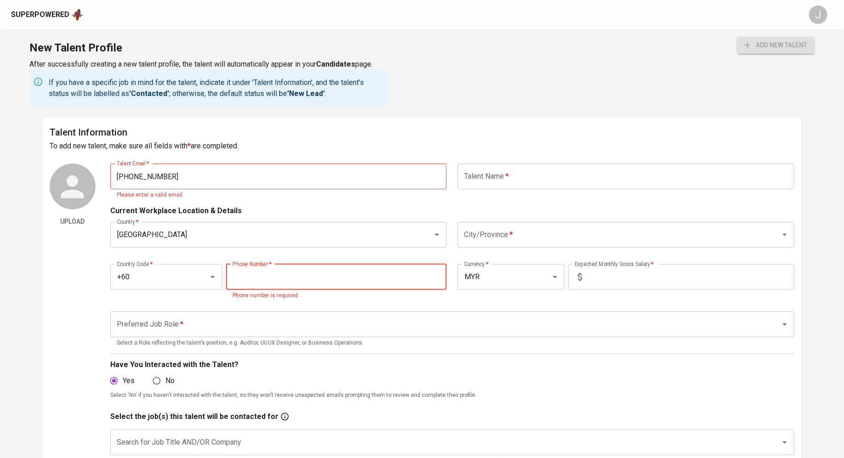
click at [280, 287] on input "tel" at bounding box center [336, 277] width 220 height 26
paste input "[PHONE_NUMBER]"
type input "[PHONE_NUMBER]"
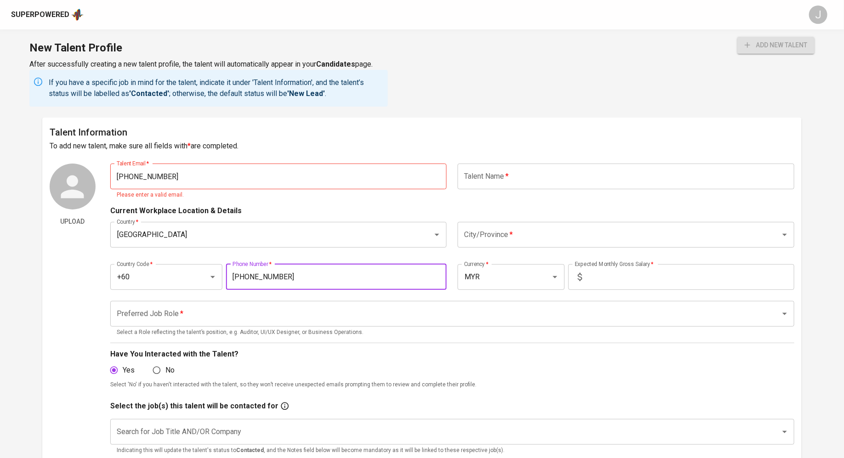
click at [299, 173] on input "[PHONE_NUMBER]" at bounding box center [278, 176] width 337 height 26
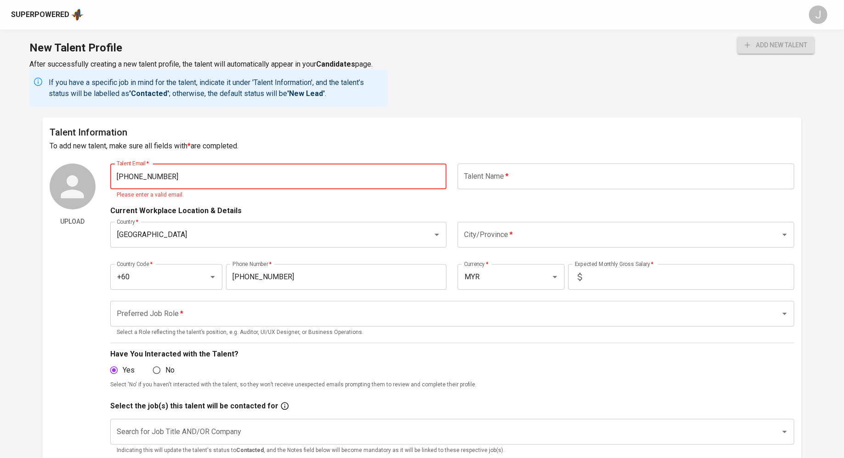
click at [299, 173] on input "[PHONE_NUMBER]" at bounding box center [278, 176] width 337 height 26
paste input "than [PERSON_NAME]"
click at [123, 175] on input "than [PERSON_NAME]" at bounding box center [278, 176] width 337 height 26
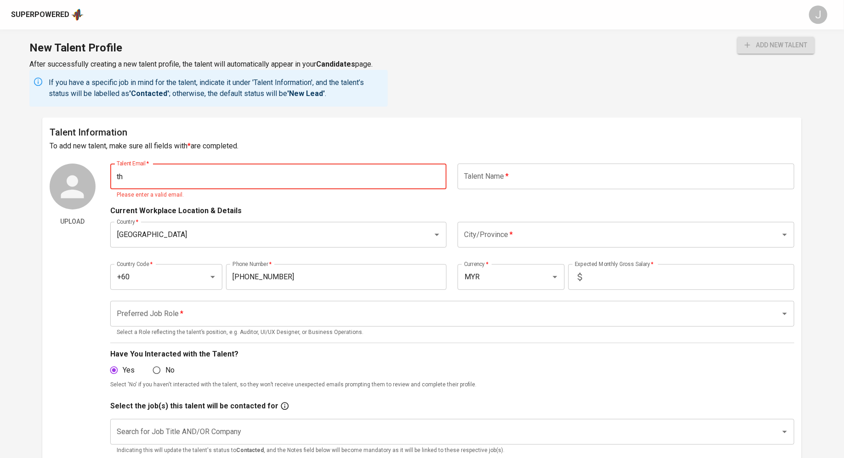
type input "t"
click at [591, 176] on input "text" at bounding box center [625, 176] width 337 height 26
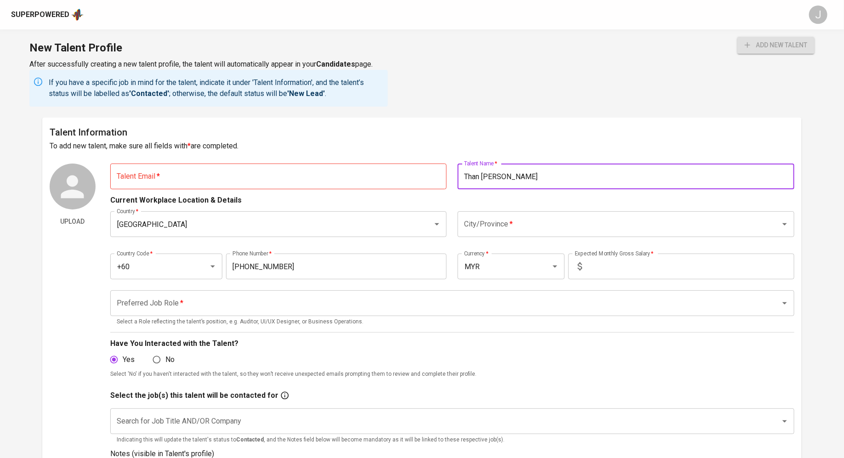
type input "Than [PERSON_NAME]"
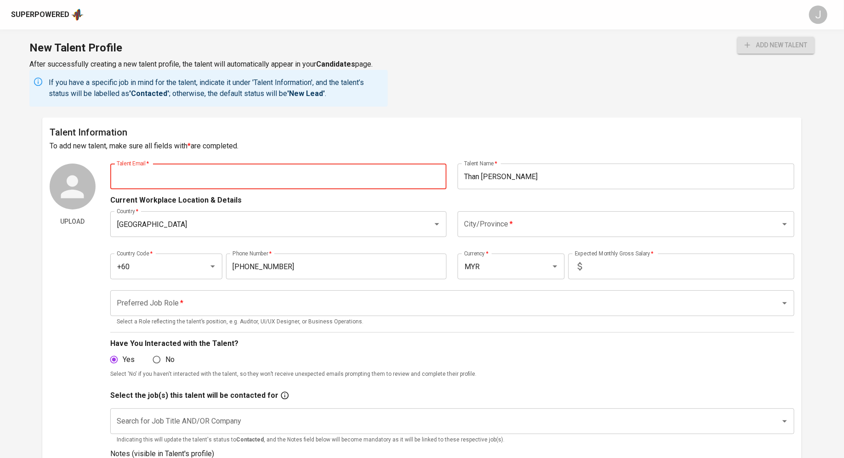
click at [259, 171] on input "text" at bounding box center [278, 176] width 337 height 26
paste input "[EMAIL_ADDRESS][DOMAIN_NAME]"
type input "[EMAIL_ADDRESS][DOMAIN_NAME]"
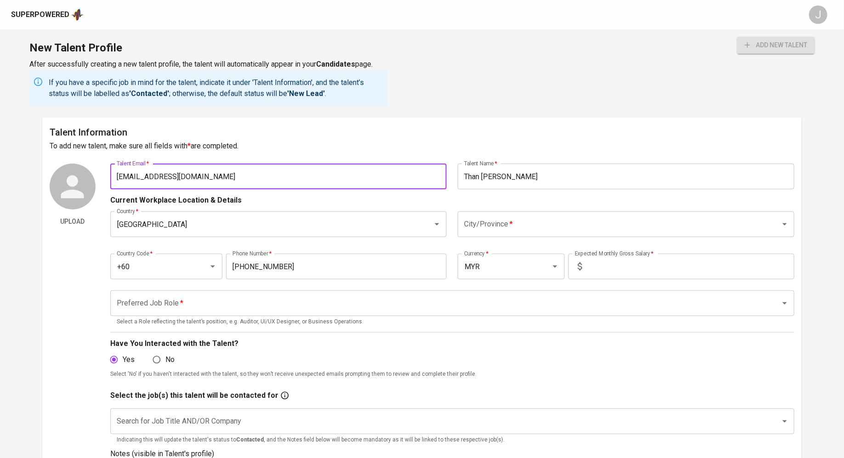
click at [470, 214] on div "City/Province *" at bounding box center [625, 224] width 337 height 26
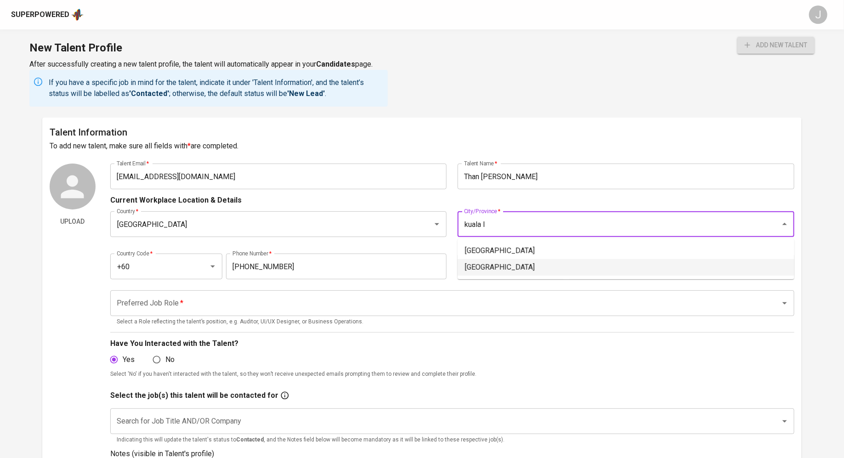
click at [523, 264] on li "[GEOGRAPHIC_DATA]" at bounding box center [625, 267] width 337 height 17
type input "[GEOGRAPHIC_DATA]"
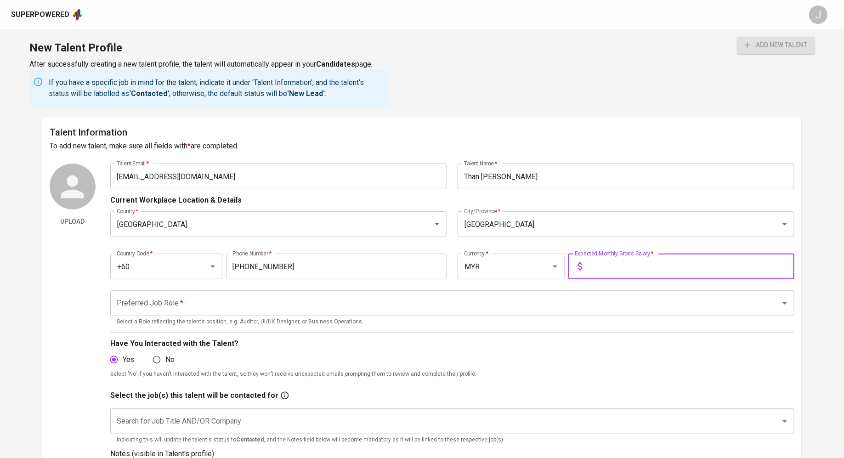
click at [597, 271] on input "text" at bounding box center [689, 266] width 208 height 26
type input "6,000"
click at [359, 306] on input "Preferred Job Role   *" at bounding box center [439, 302] width 650 height 17
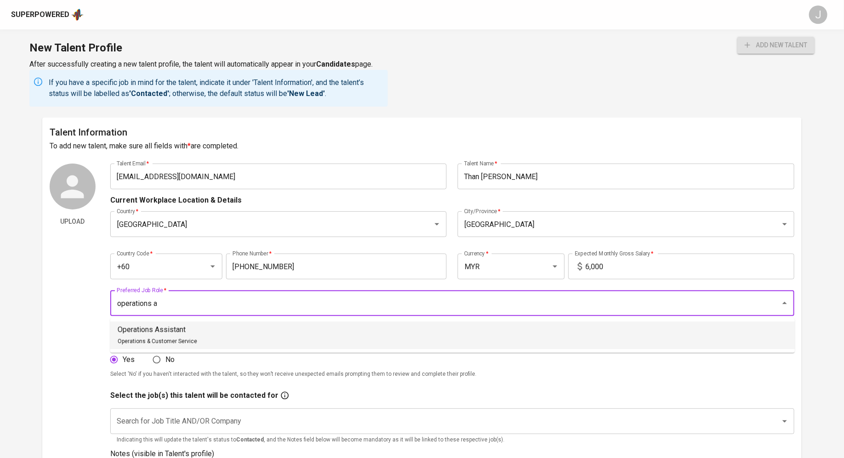
click at [239, 342] on li "Operations Assistant Operations & Customer Service" at bounding box center [452, 335] width 684 height 28
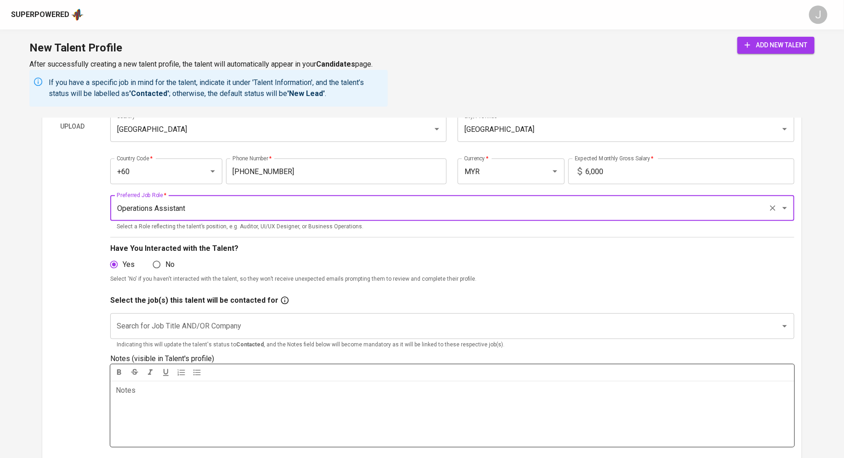
scroll to position [138, 0]
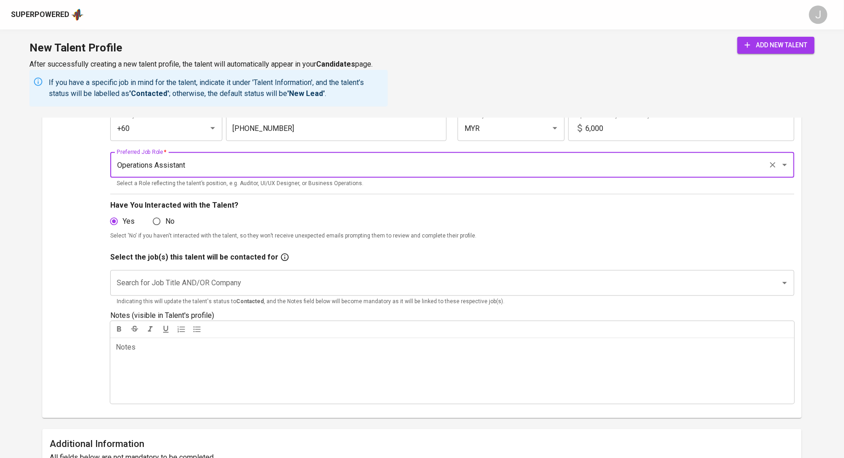
type input "Operations Assistant"
click at [261, 288] on input "Search for Job Title AND/OR Company" at bounding box center [439, 282] width 650 height 17
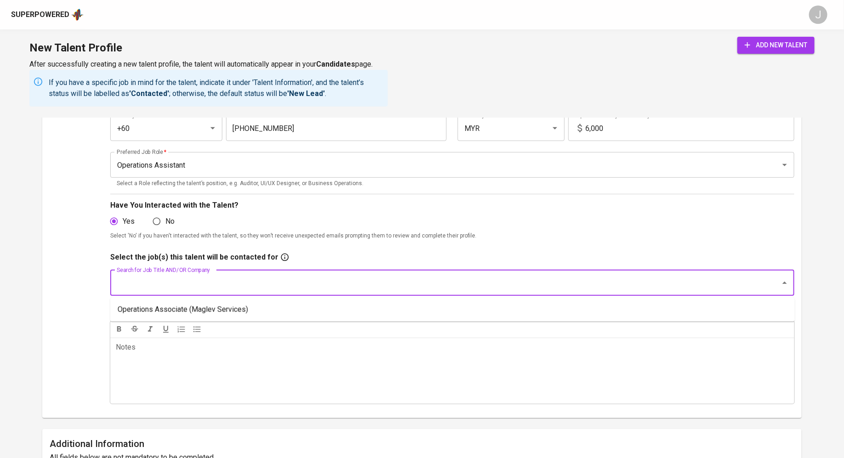
click at [264, 310] on li "Operations Associate (Maglev Services)" at bounding box center [452, 309] width 684 height 17
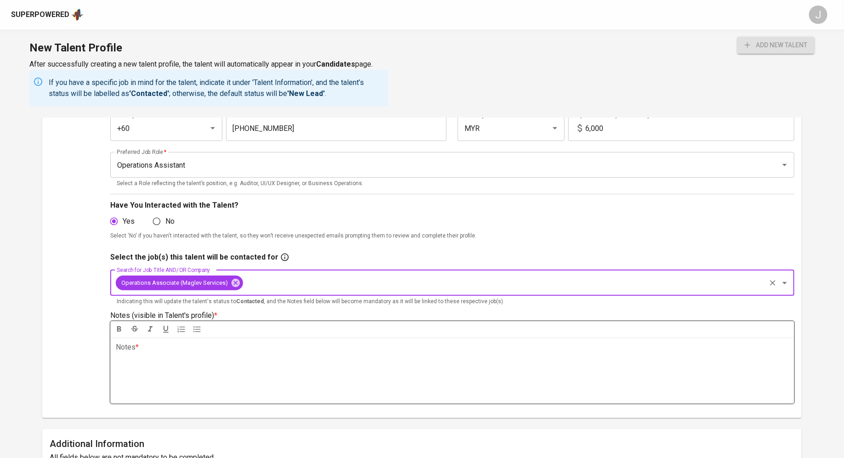
click at [253, 361] on div "Notes * ﻿" at bounding box center [452, 371] width 684 height 66
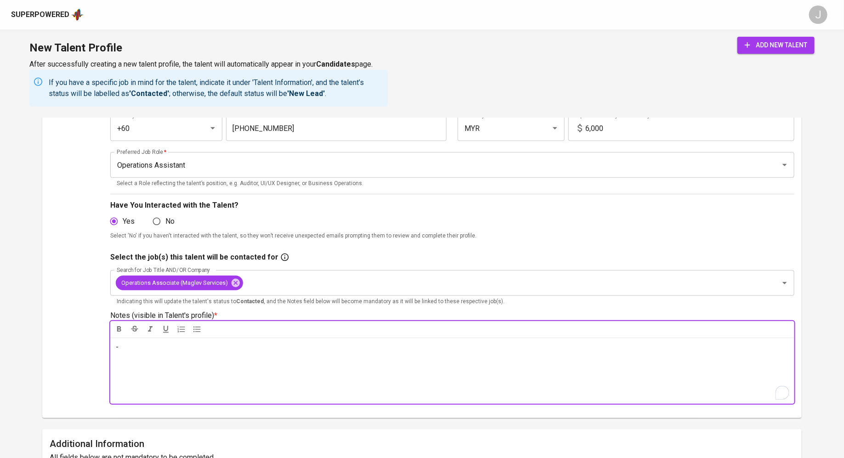
click at [765, 57] on div "add new talent" at bounding box center [775, 72] width 77 height 70
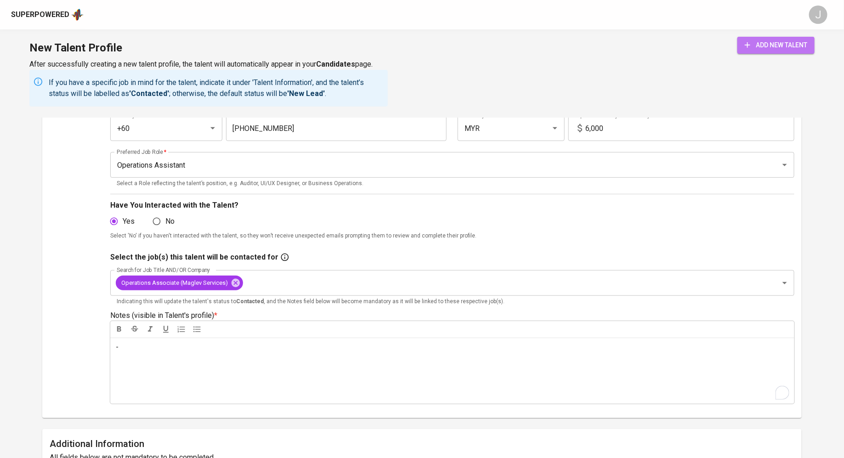
click at [764, 49] on span "add new talent" at bounding box center [775, 44] width 62 height 11
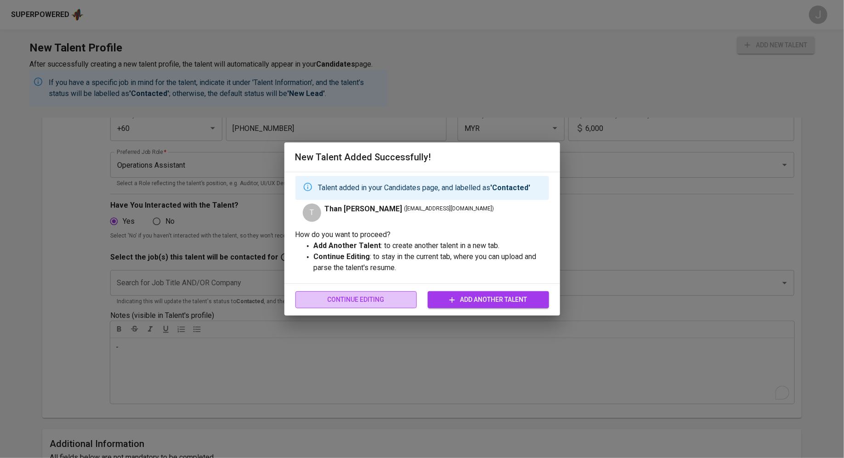
click at [385, 295] on span "Continue Editing" at bounding box center [356, 299] width 107 height 11
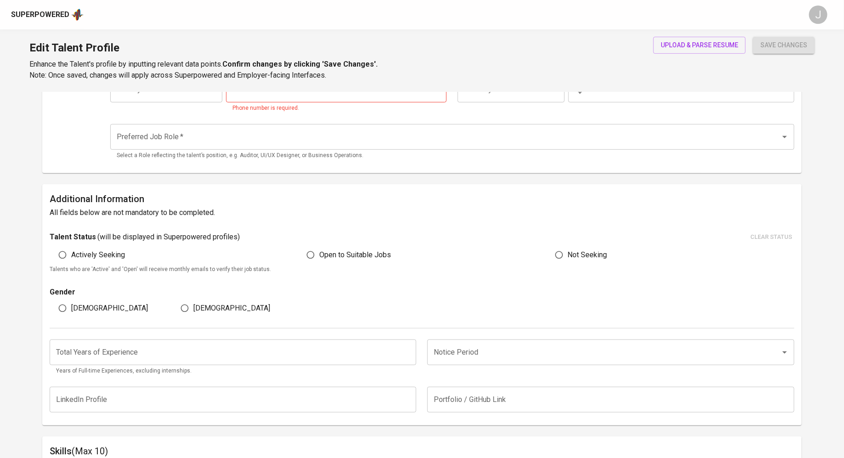
type input "[EMAIL_ADDRESS][DOMAIN_NAME]"
type input "Than [PERSON_NAME]"
type input "[GEOGRAPHIC_DATA]"
type input "+60"
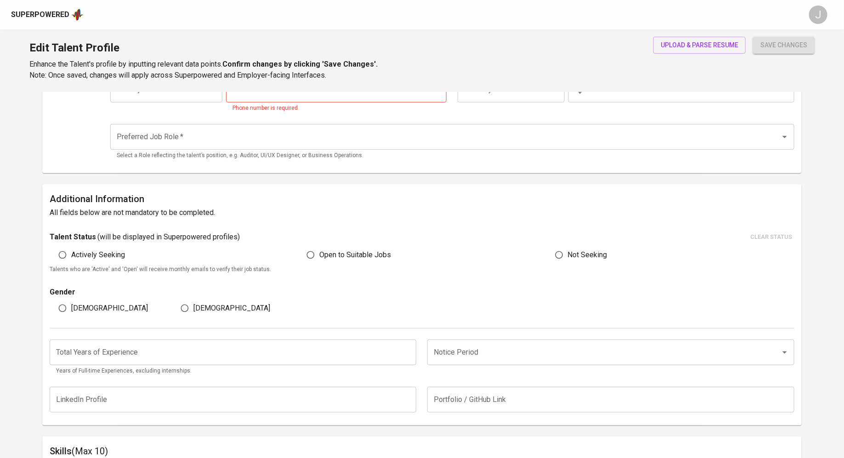
type input "[PHONE_NUMBER]"
type input "MYR"
type input "6,000"
type input "Operations Assistant"
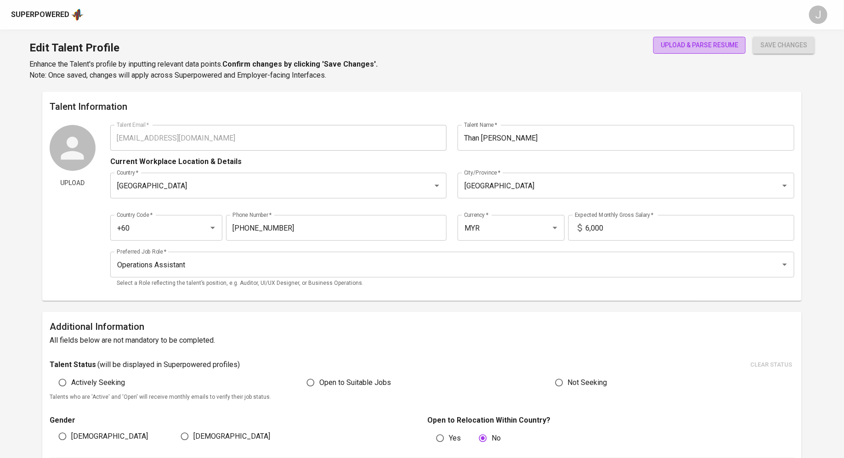
click at [681, 48] on span "upload & parse resume" at bounding box center [699, 44] width 78 height 11
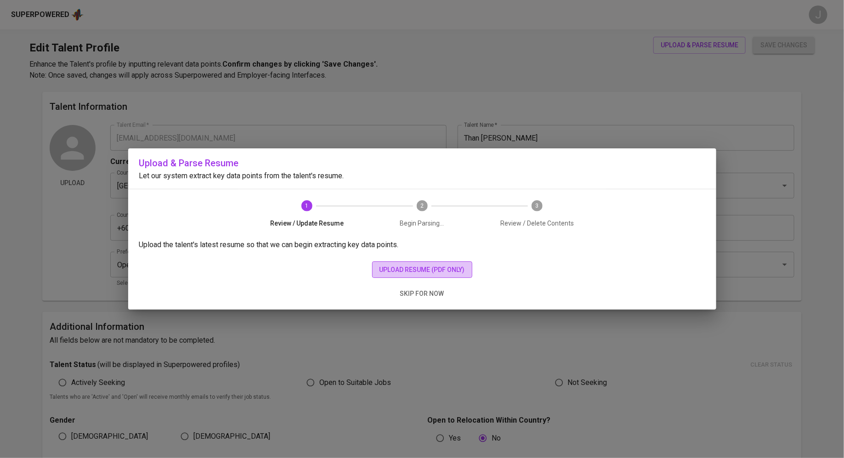
click at [409, 271] on span "upload resume (pdf only)" at bounding box center [421, 269] width 85 height 11
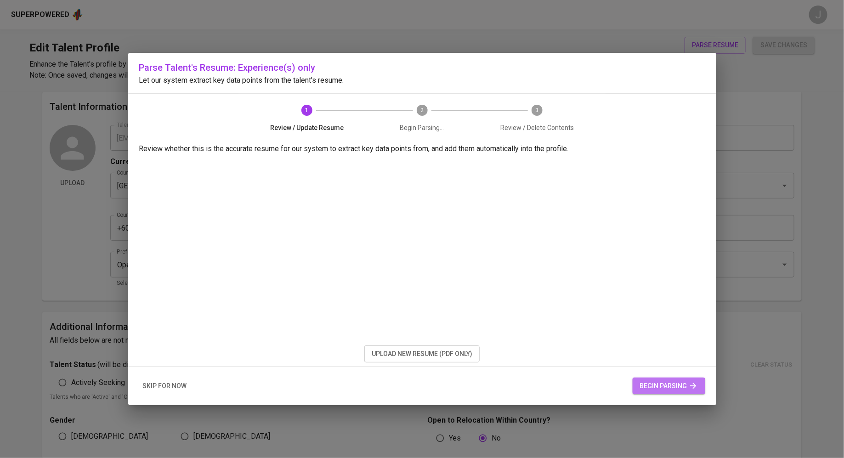
click at [660, 384] on span "begin parsing" at bounding box center [669, 385] width 58 height 11
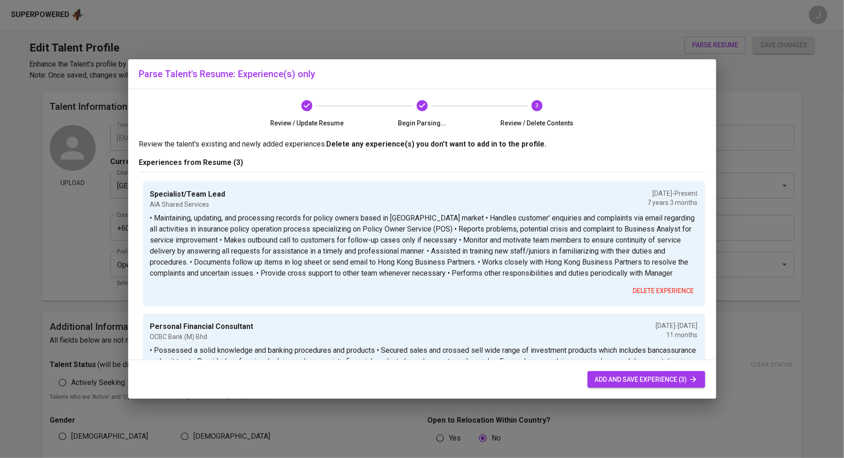
click at [320, 229] on p "• Maintaining, updating, and processing records for policy owners based in Hong…" at bounding box center [423, 246] width 547 height 66
click at [645, 381] on span "add and save experience (3)" at bounding box center [646, 379] width 103 height 11
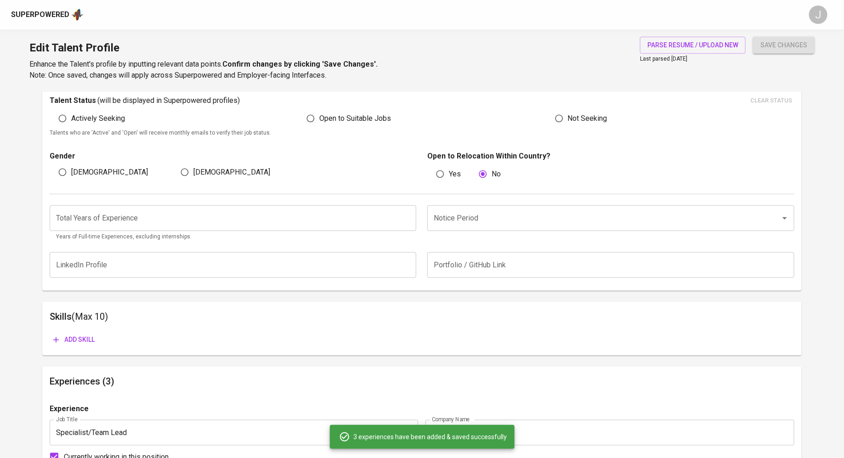
scroll to position [273, 0]
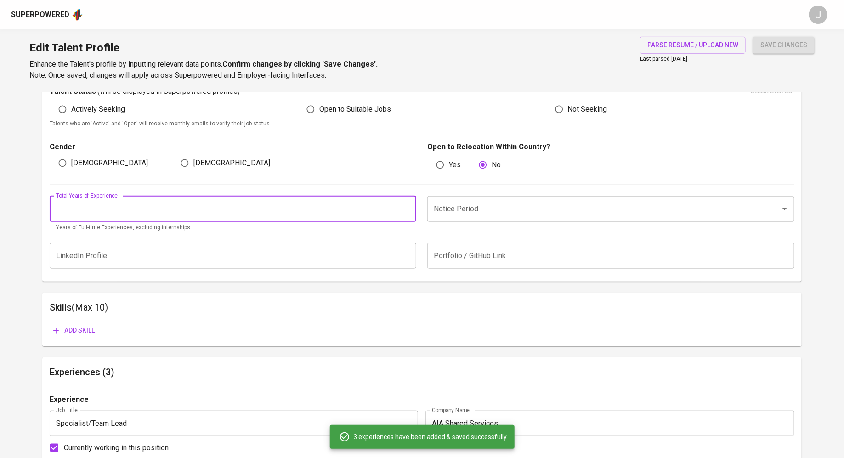
click at [258, 202] on input "number" at bounding box center [233, 209] width 367 height 26
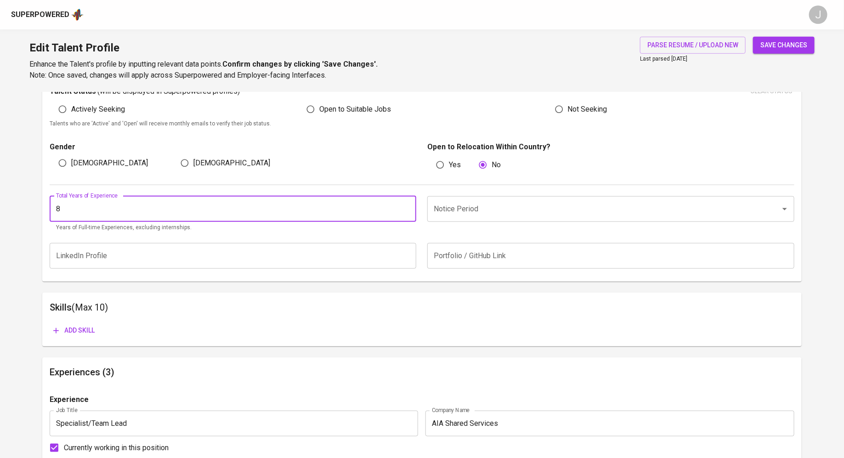
type input "8"
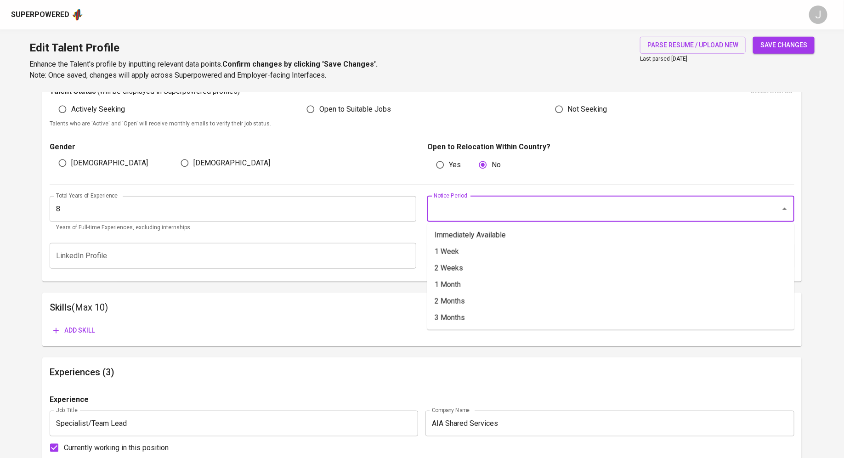
click at [528, 217] on input "Notice Period" at bounding box center [597, 208] width 333 height 17
click at [490, 284] on li "1 Month" at bounding box center [610, 284] width 367 height 17
type input "1 Month"
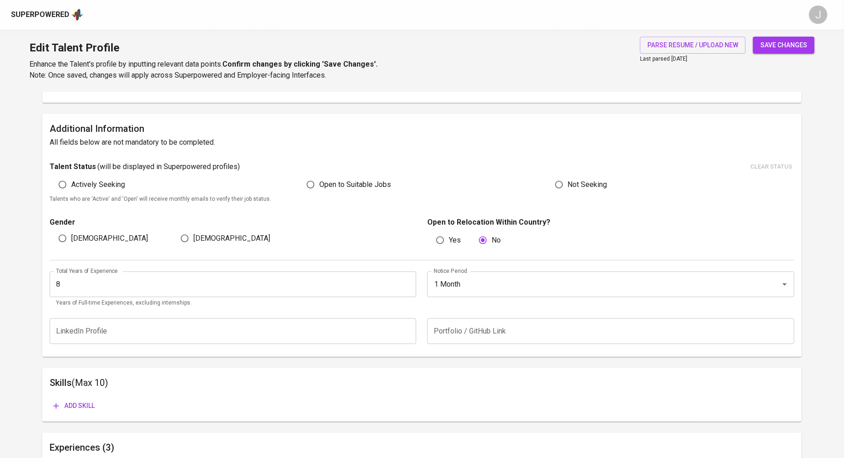
scroll to position [0, 0]
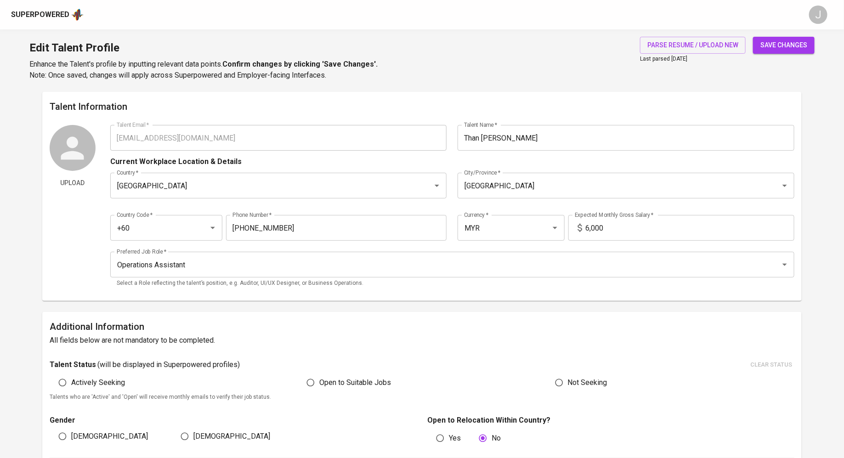
click at [772, 47] on span "save changes" at bounding box center [783, 44] width 47 height 11
click at [46, 16] on div "Superpowered" at bounding box center [40, 15] width 58 height 11
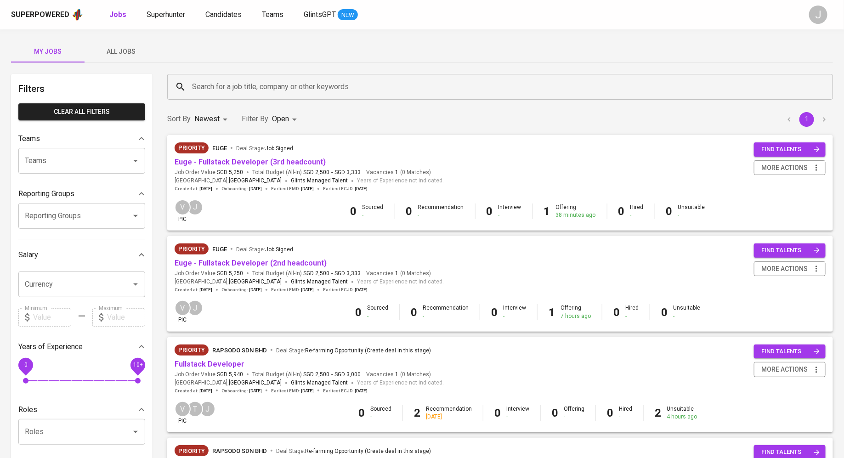
scroll to position [642, 0]
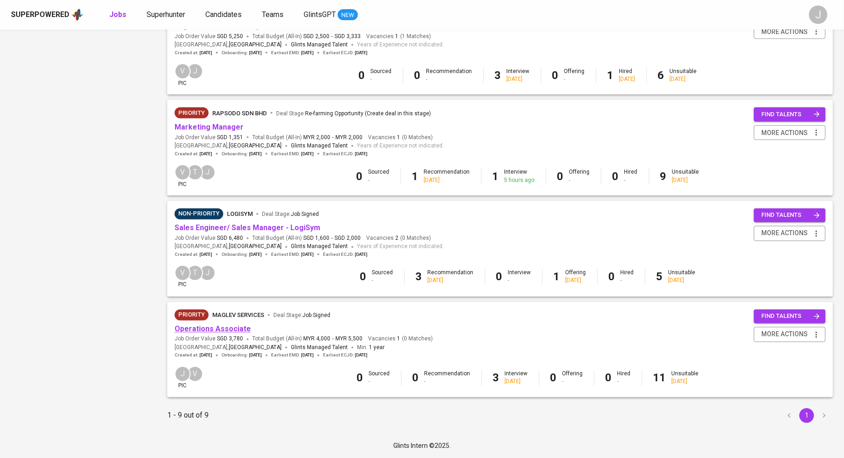
click at [212, 330] on link "Operations Associate" at bounding box center [212, 329] width 76 height 9
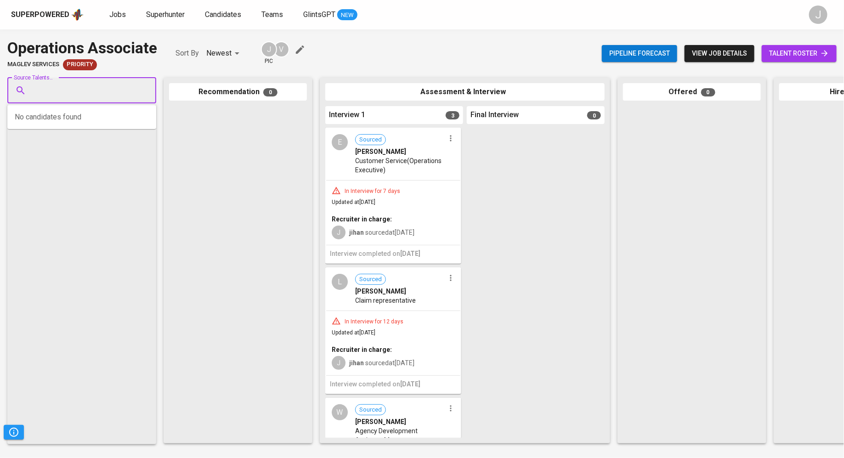
click at [62, 96] on input "Source Talents..." at bounding box center [78, 90] width 96 height 17
paste input "[EMAIL_ADDRESS][DOMAIN_NAME]"
type input "[EMAIL_ADDRESS][DOMAIN_NAME]"
click at [75, 117] on span "Than [PERSON_NAME]" at bounding box center [71, 116] width 67 height 9
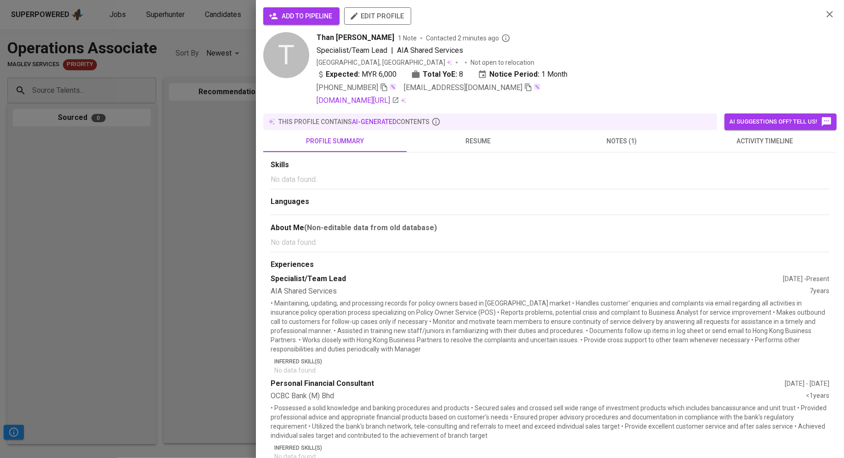
click at [293, 20] on span "add to pipeline" at bounding box center [301, 16] width 62 height 11
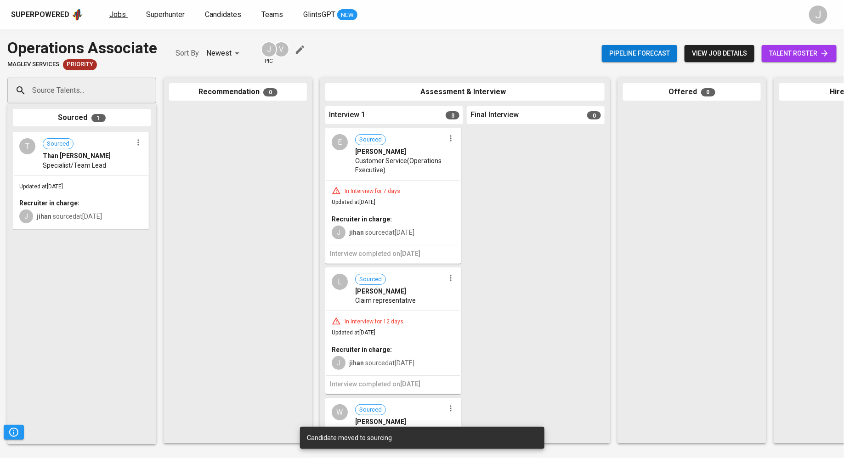
click at [115, 19] on link "Jobs" at bounding box center [118, 14] width 18 height 11
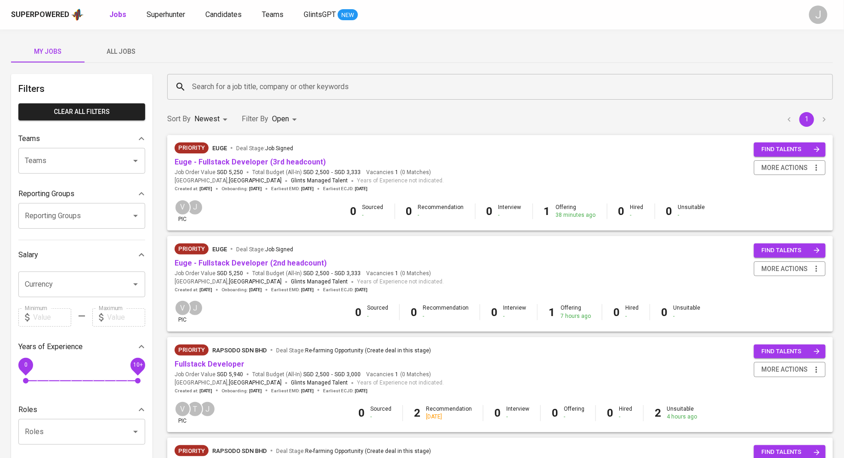
click at [225, 21] on div "Superpowered Jobs Superhunter Candidates Teams GlintsGPT NEW" at bounding box center [407, 15] width 792 height 14
click at [225, 6] on div "Superpowered Jobs Superhunter Candidates Teams GlintsGPT NEW J" at bounding box center [422, 14] width 844 height 29
click at [225, 17] on span "Candidates" at bounding box center [223, 14] width 36 height 9
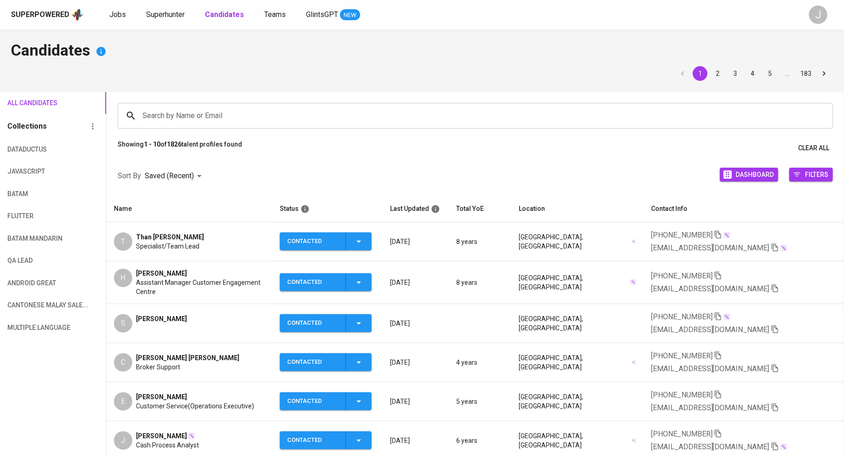
click at [779, 284] on icon "button" at bounding box center [775, 288] width 8 height 8
click at [118, 11] on span "Jobs" at bounding box center [117, 14] width 17 height 9
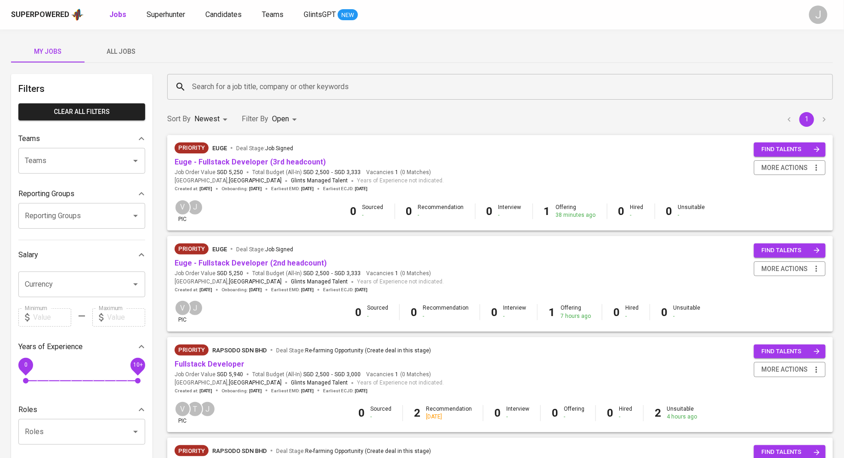
scroll to position [642, 0]
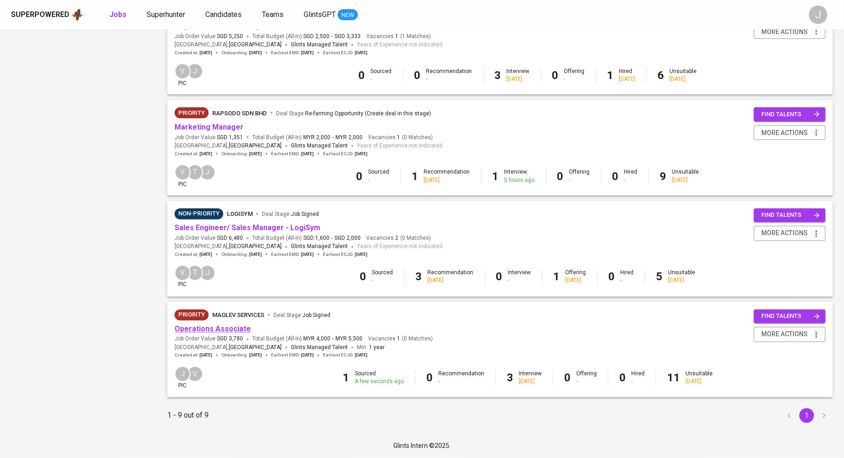
click at [210, 328] on link "Operations Associate" at bounding box center [212, 329] width 76 height 9
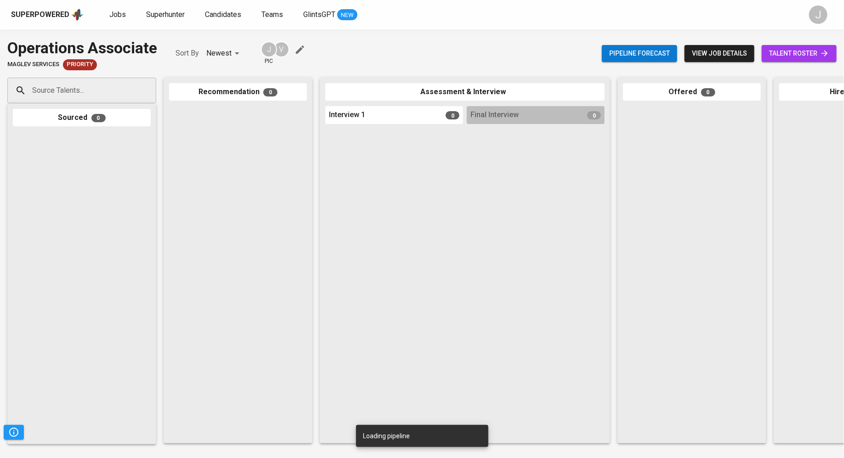
click at [75, 94] on input "Source Talents..." at bounding box center [78, 90] width 96 height 17
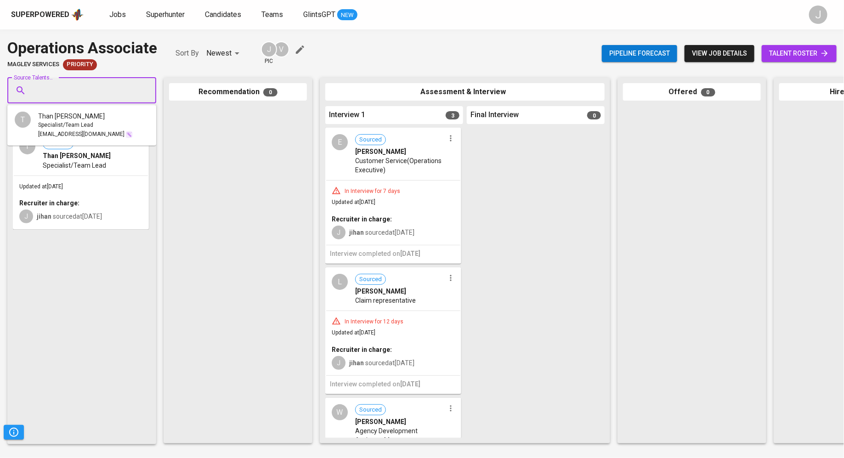
paste input "[EMAIL_ADDRESS][DOMAIN_NAME]"
type input "[EMAIL_ADDRESS][DOMAIN_NAME]"
click at [115, 121] on span "Assistant Manager Customer Engagement Centre" at bounding box center [102, 125] width 128 height 9
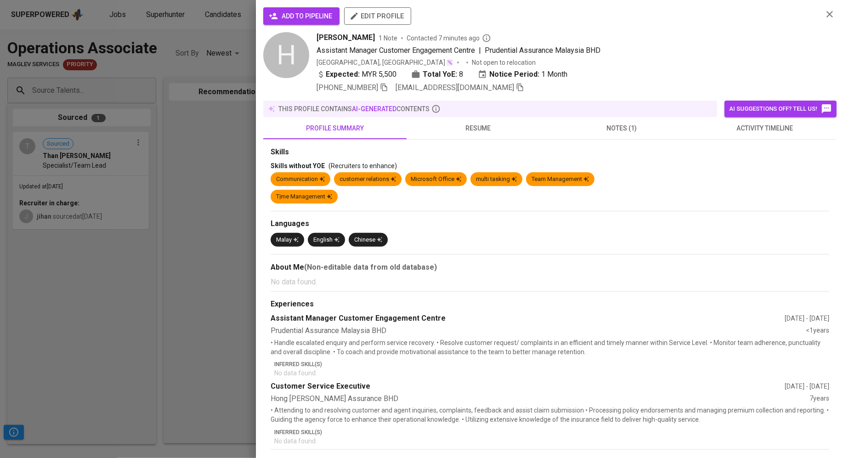
click at [315, 13] on span "add to pipeline" at bounding box center [301, 16] width 62 height 11
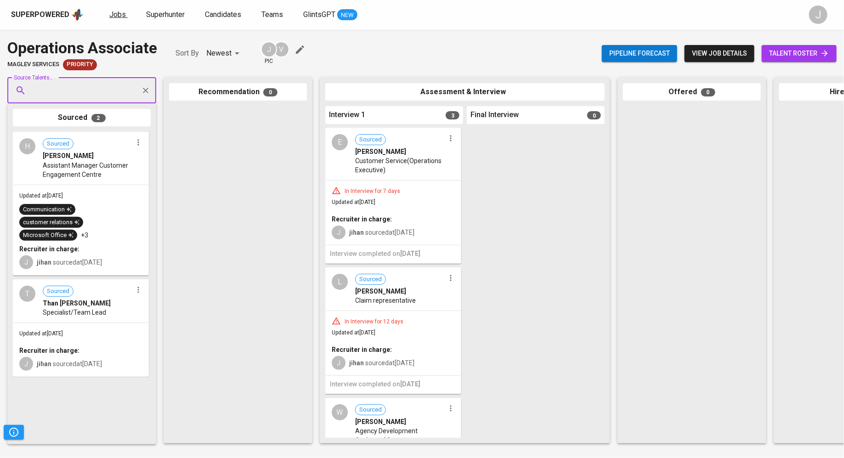
click at [114, 13] on span "Jobs" at bounding box center [117, 14] width 17 height 9
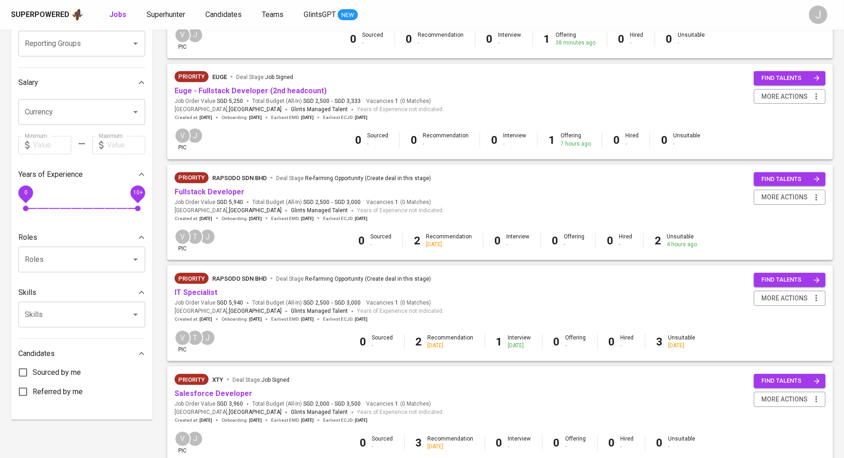
scroll to position [186, 0]
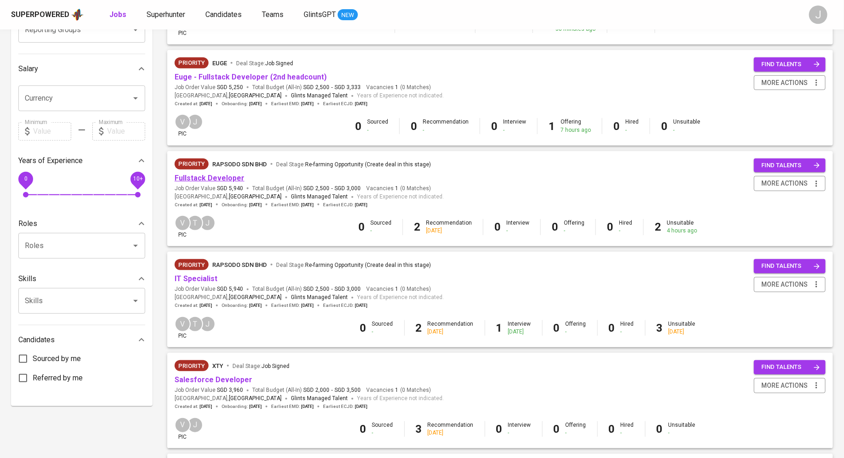
click at [214, 180] on link "Fullstack Developer" at bounding box center [209, 178] width 70 height 9
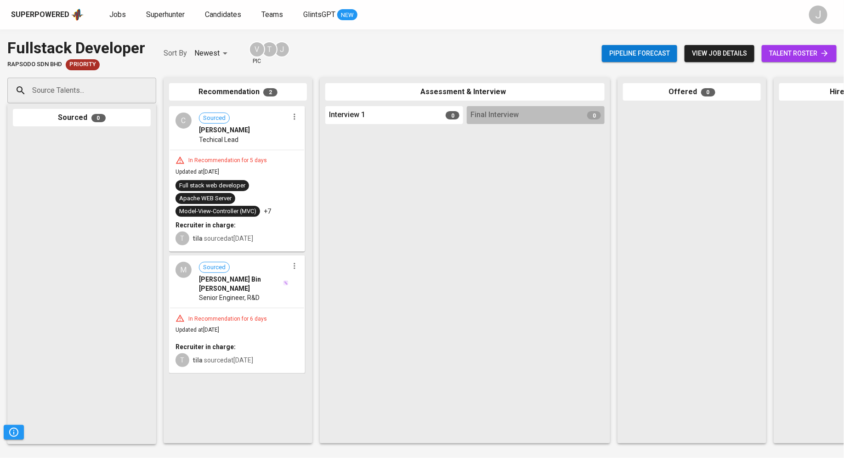
scroll to position [0, 249]
